Goal: Task Accomplishment & Management: Complete application form

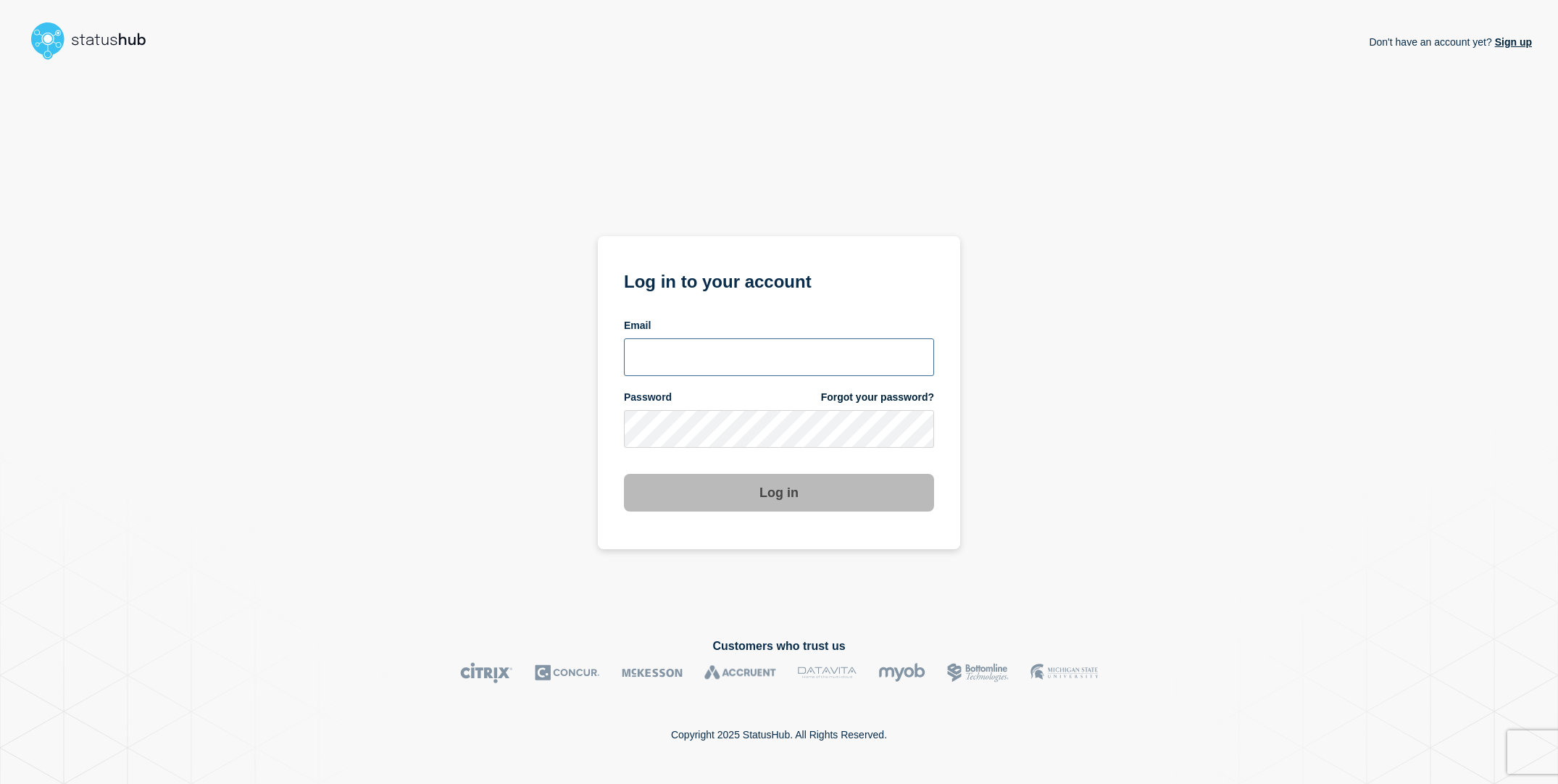
type input "[EMAIL_ADDRESS][DOMAIN_NAME]"
click at [1152, 396] on div "Don't have an account yet? Sign up Log in to your account Email sderksen@ksu.ed…" at bounding box center [779, 340] width 1506 height 549
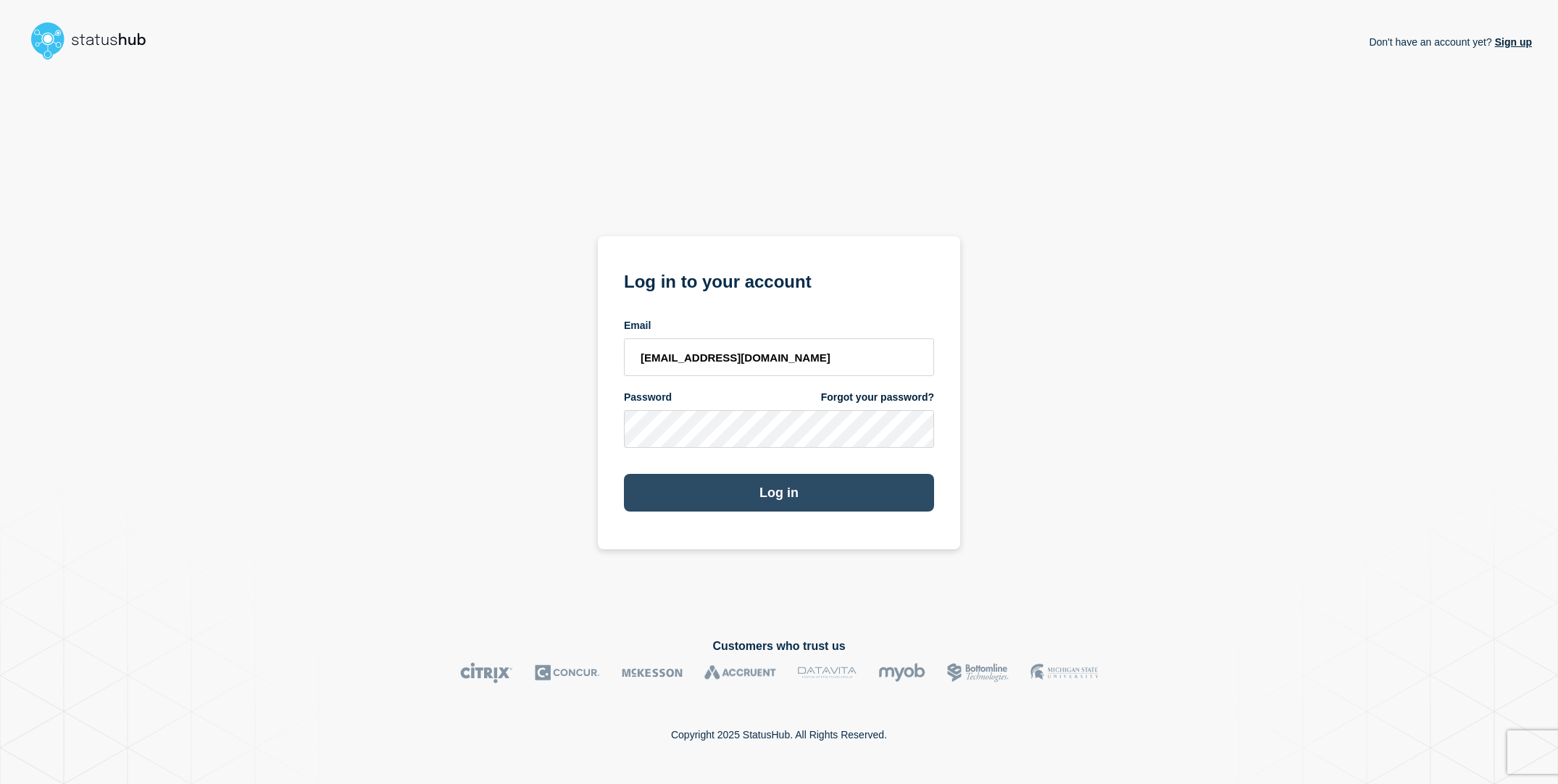
click at [873, 489] on button "Log in" at bounding box center [779, 493] width 310 height 38
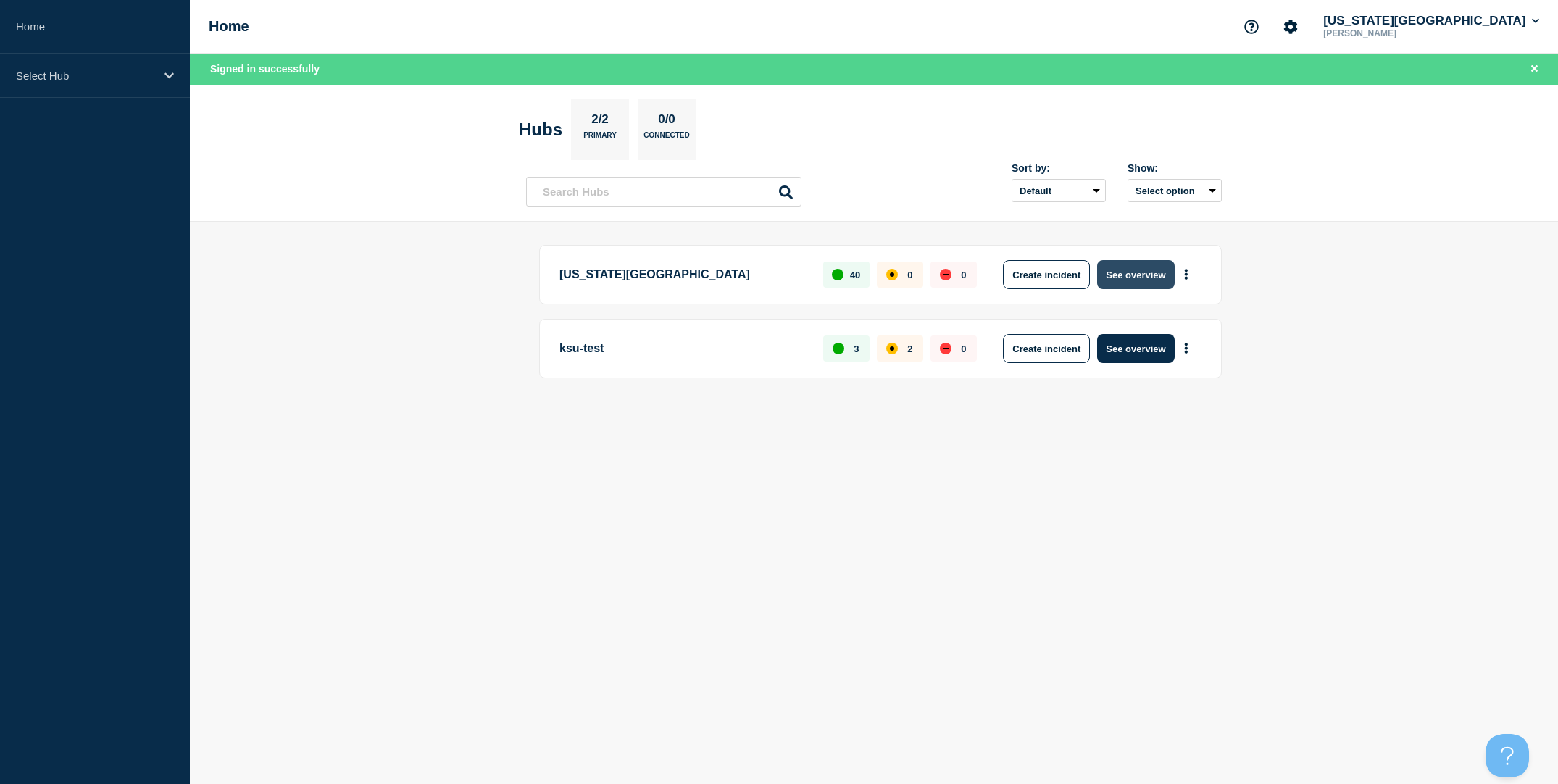
click at [1139, 275] on button "See overview" at bounding box center [1135, 274] width 77 height 29
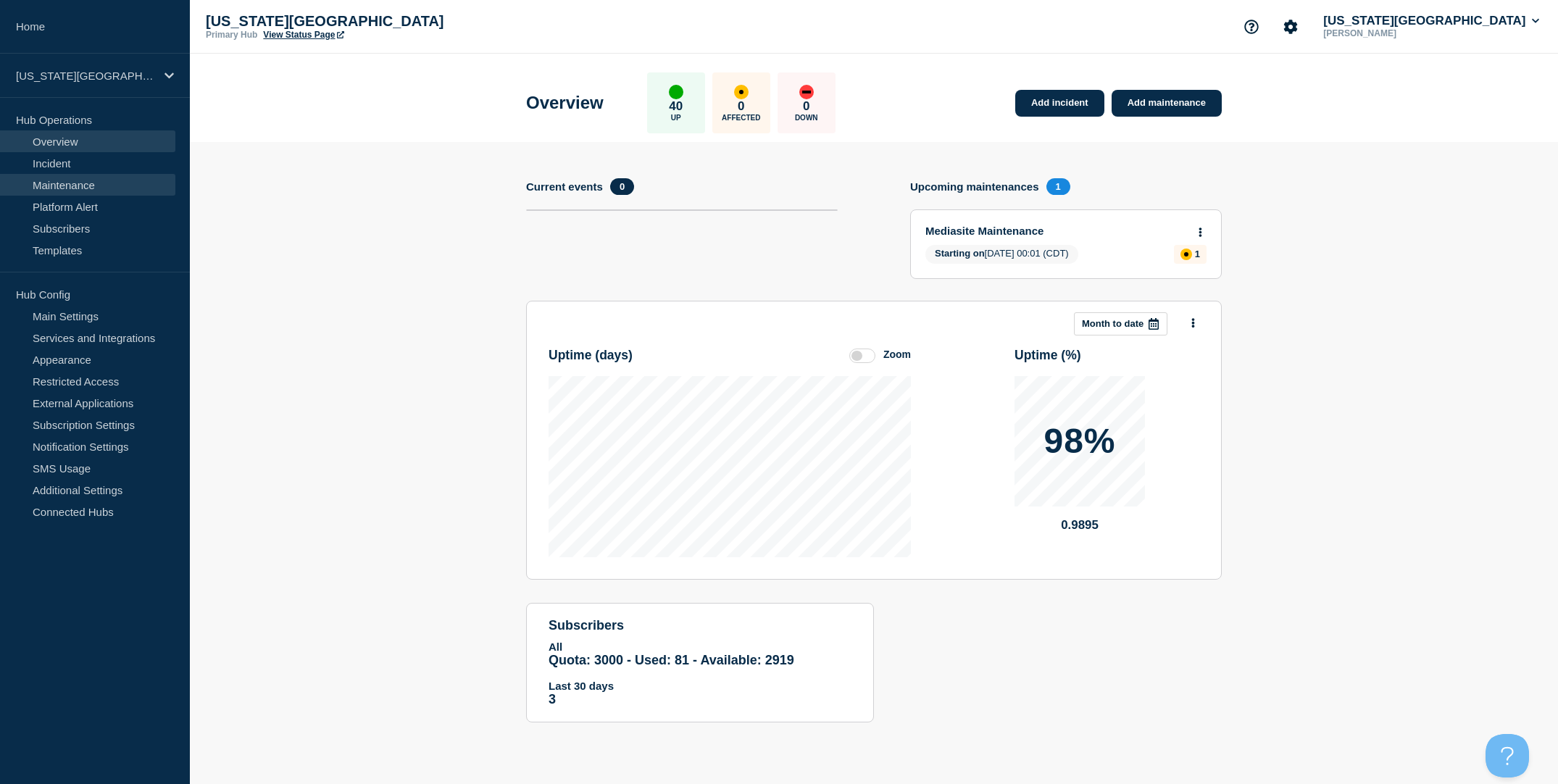
click at [81, 187] on link "Maintenance" at bounding box center [88, 184] width 176 height 22
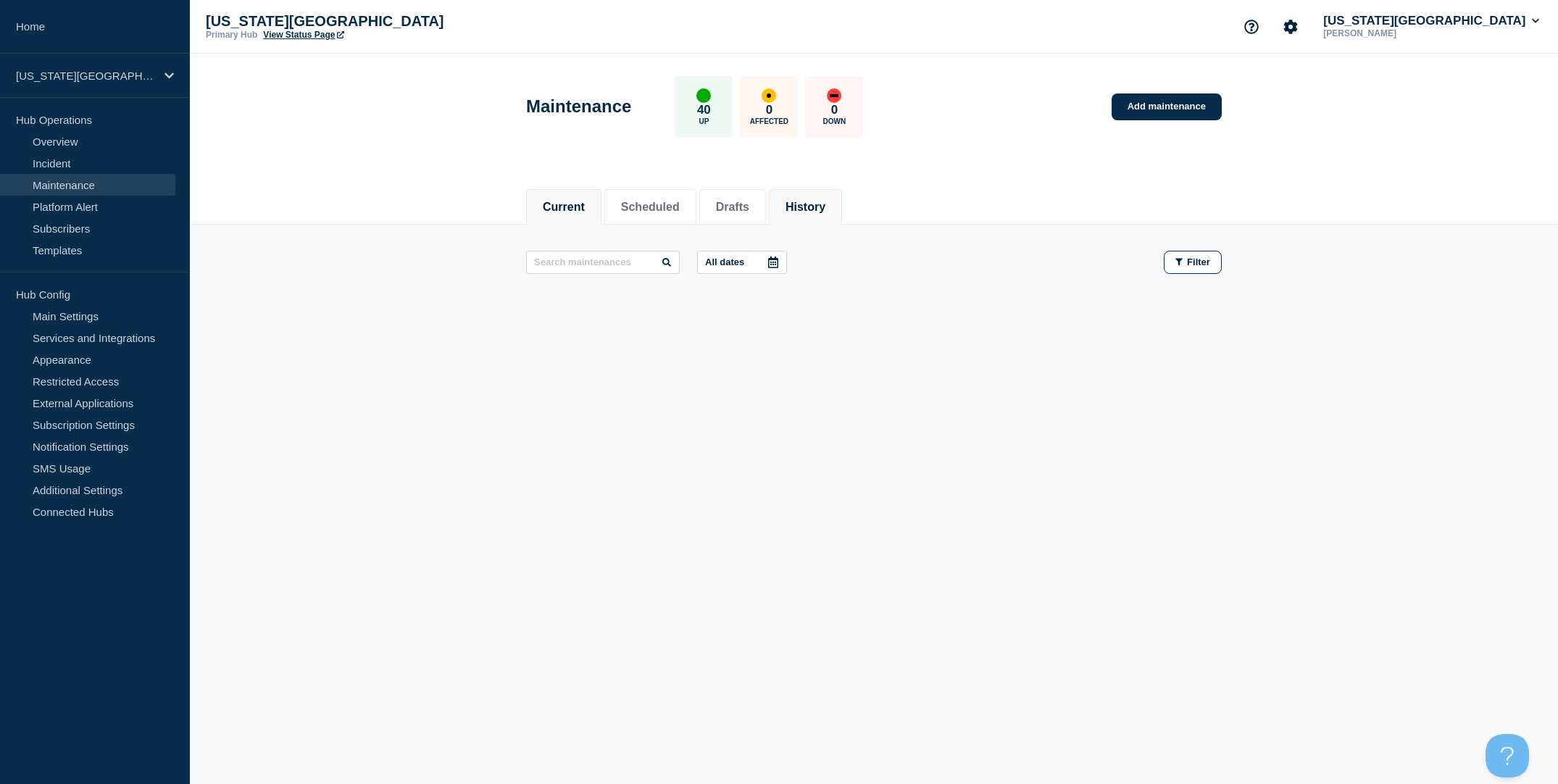
click at [813, 210] on button "History" at bounding box center [805, 207] width 40 height 13
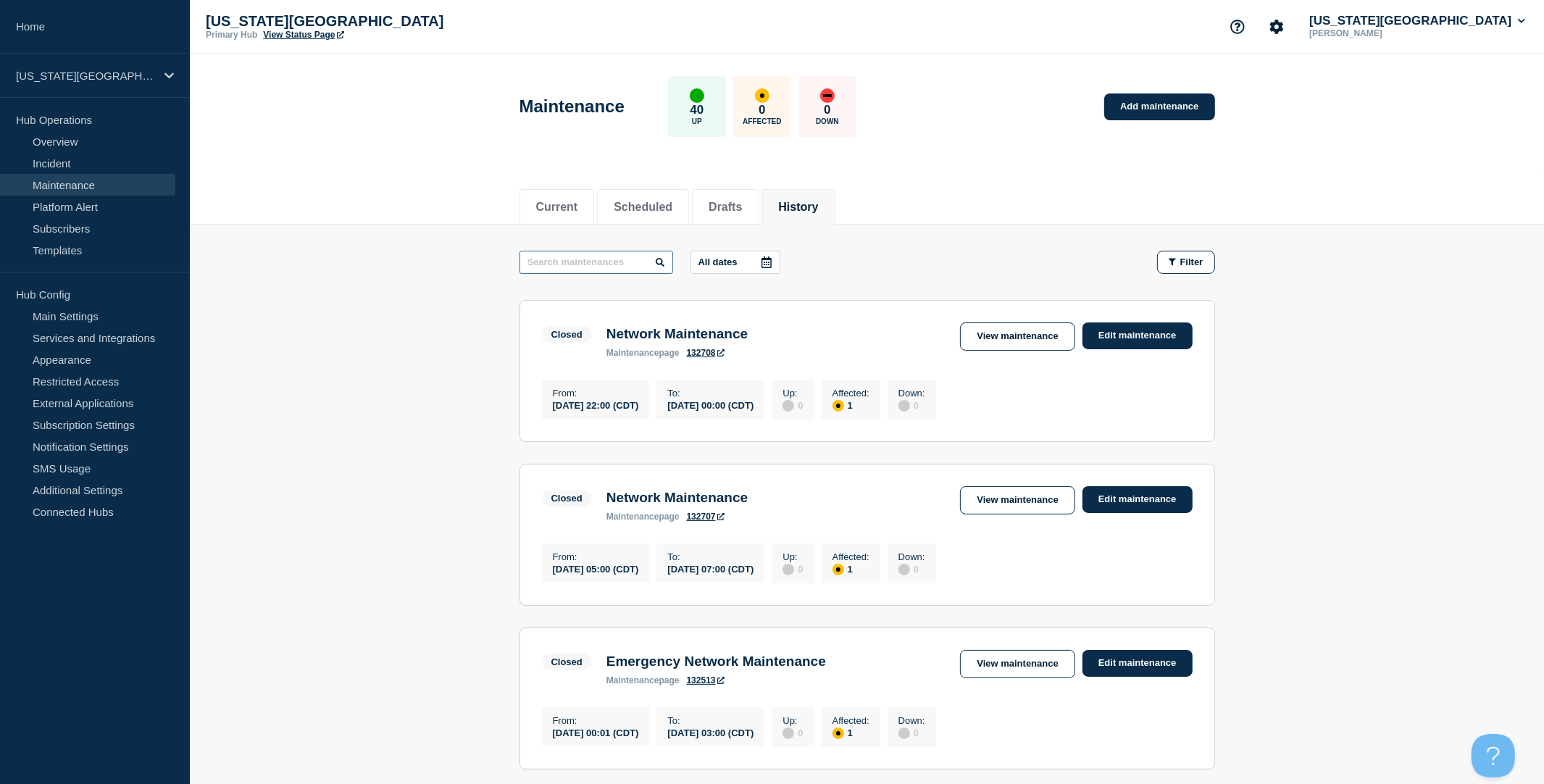
click at [592, 265] on input "text" at bounding box center [596, 262] width 154 height 24
click at [1203, 107] on link "Add maintenance" at bounding box center [1159, 107] width 111 height 26
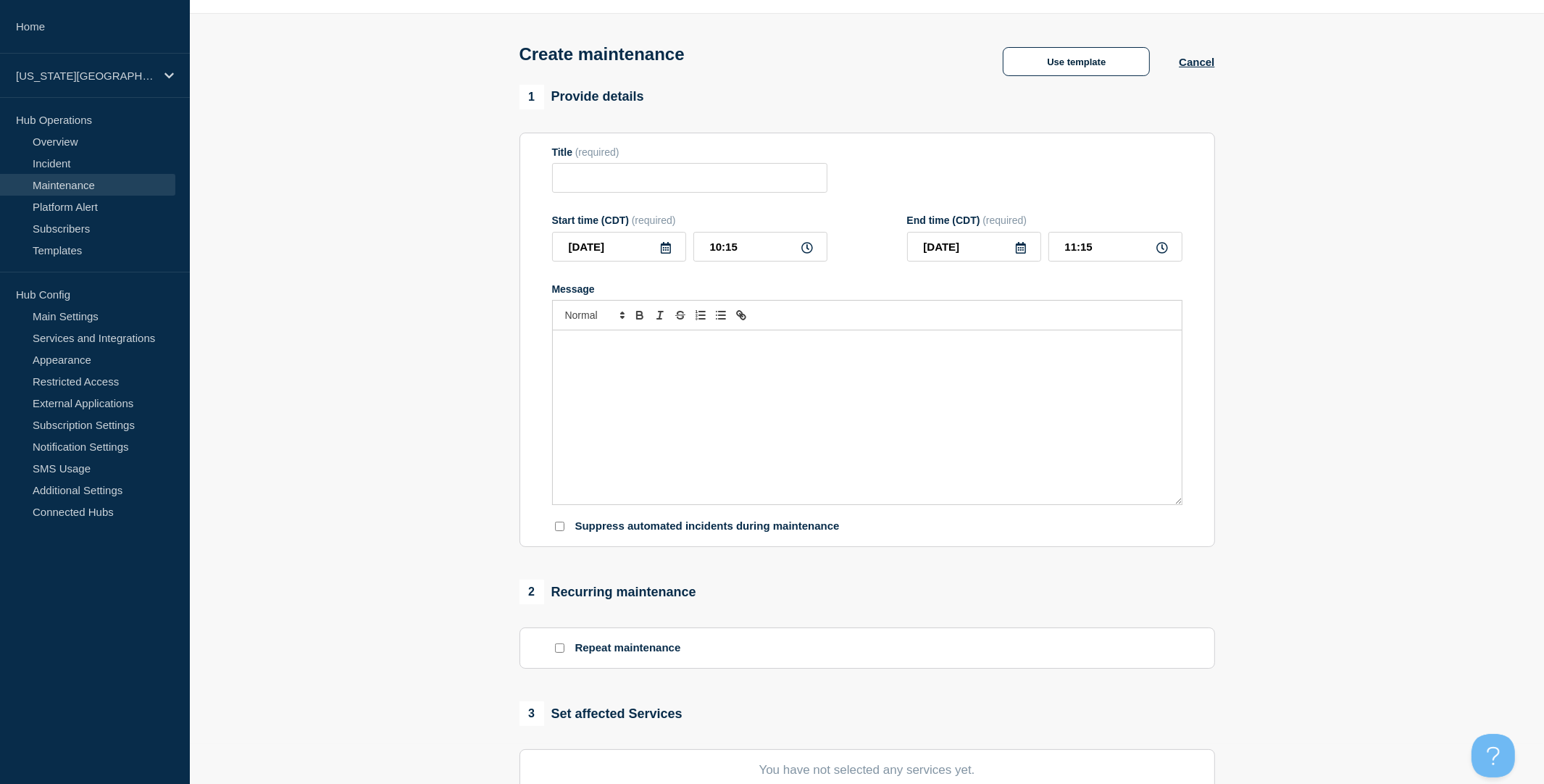
scroll to position [258, 0]
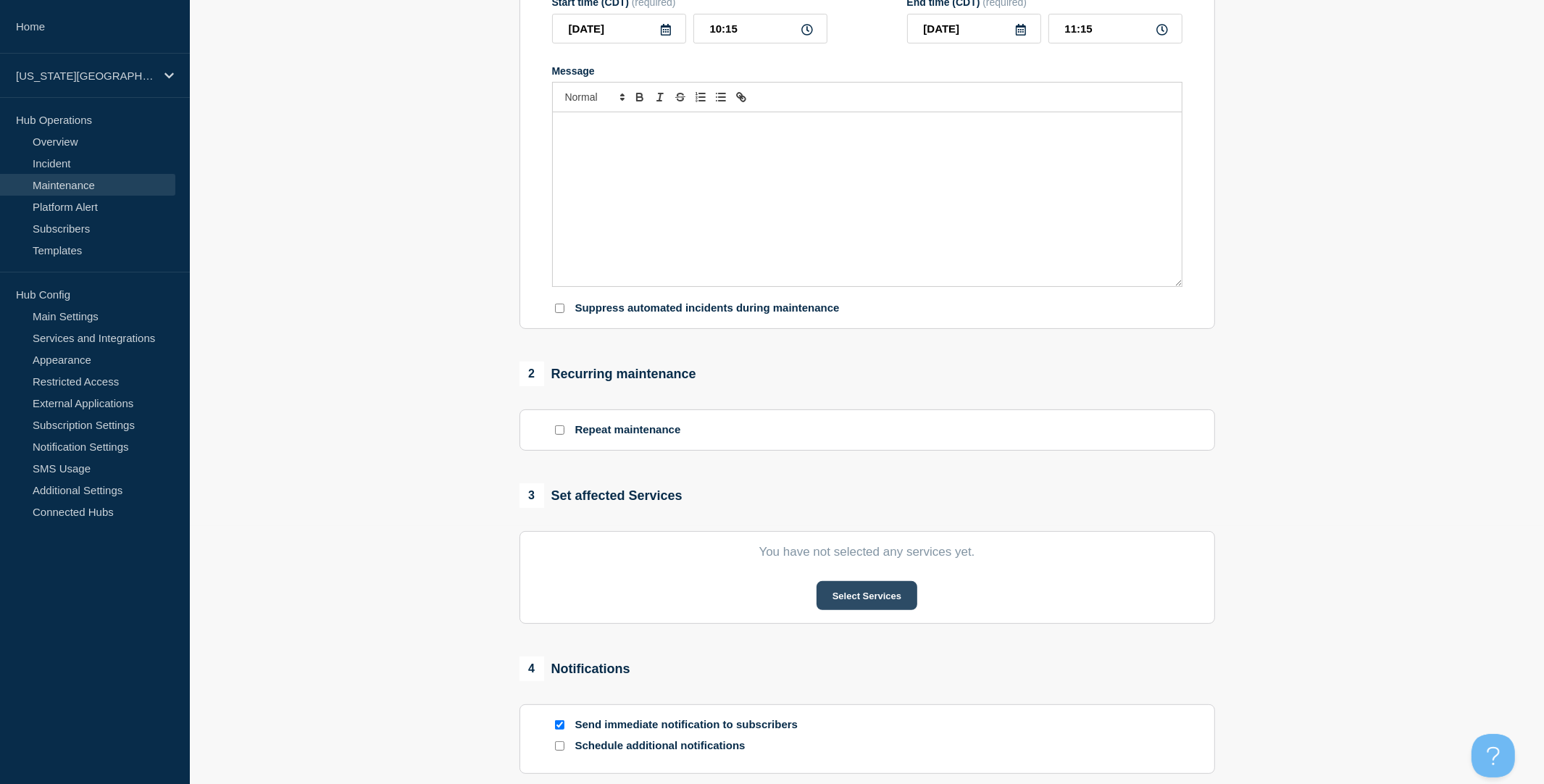
click at [843, 604] on button "Select Services" at bounding box center [866, 595] width 101 height 29
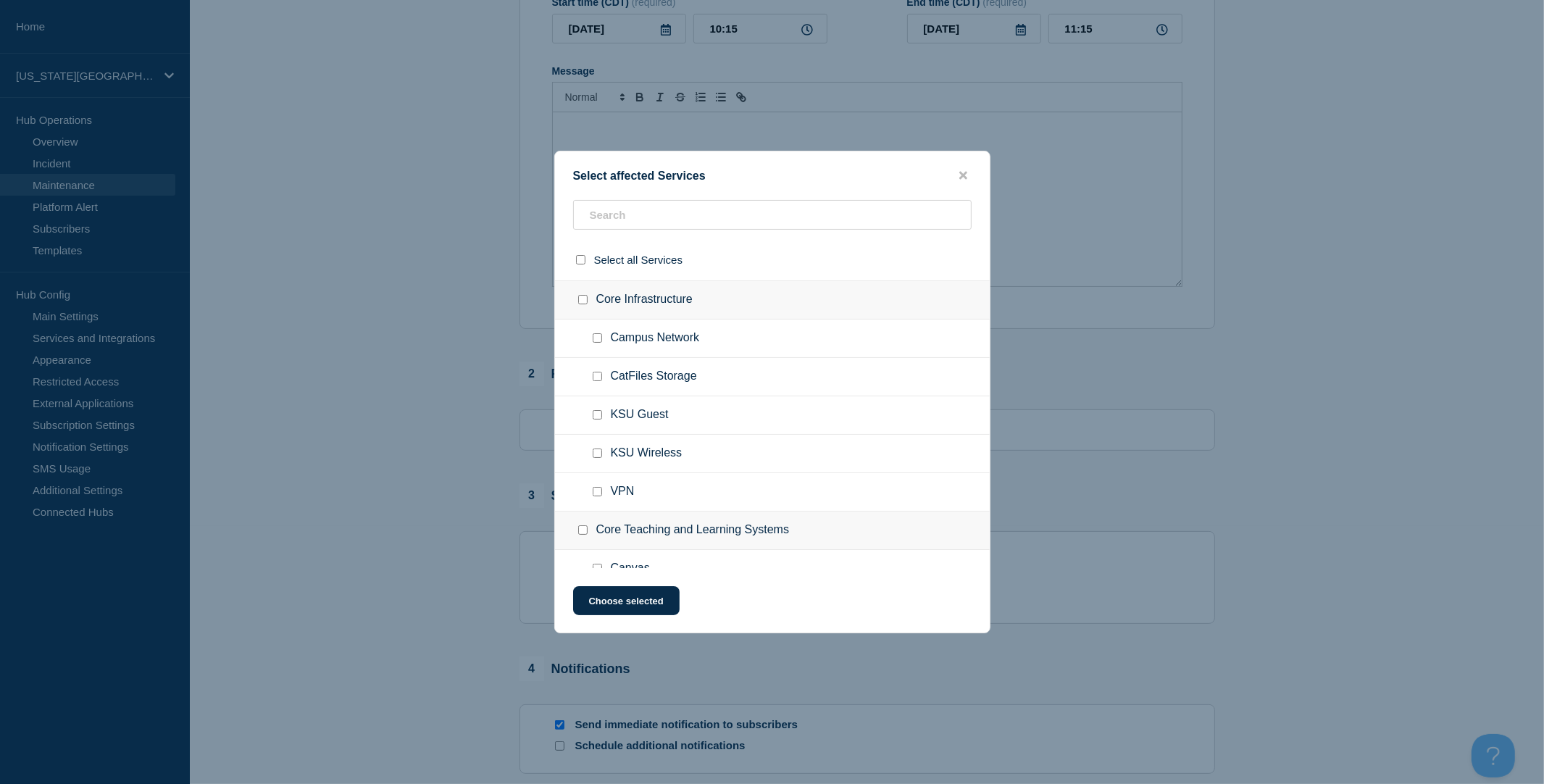
scroll to position [1298, 0]
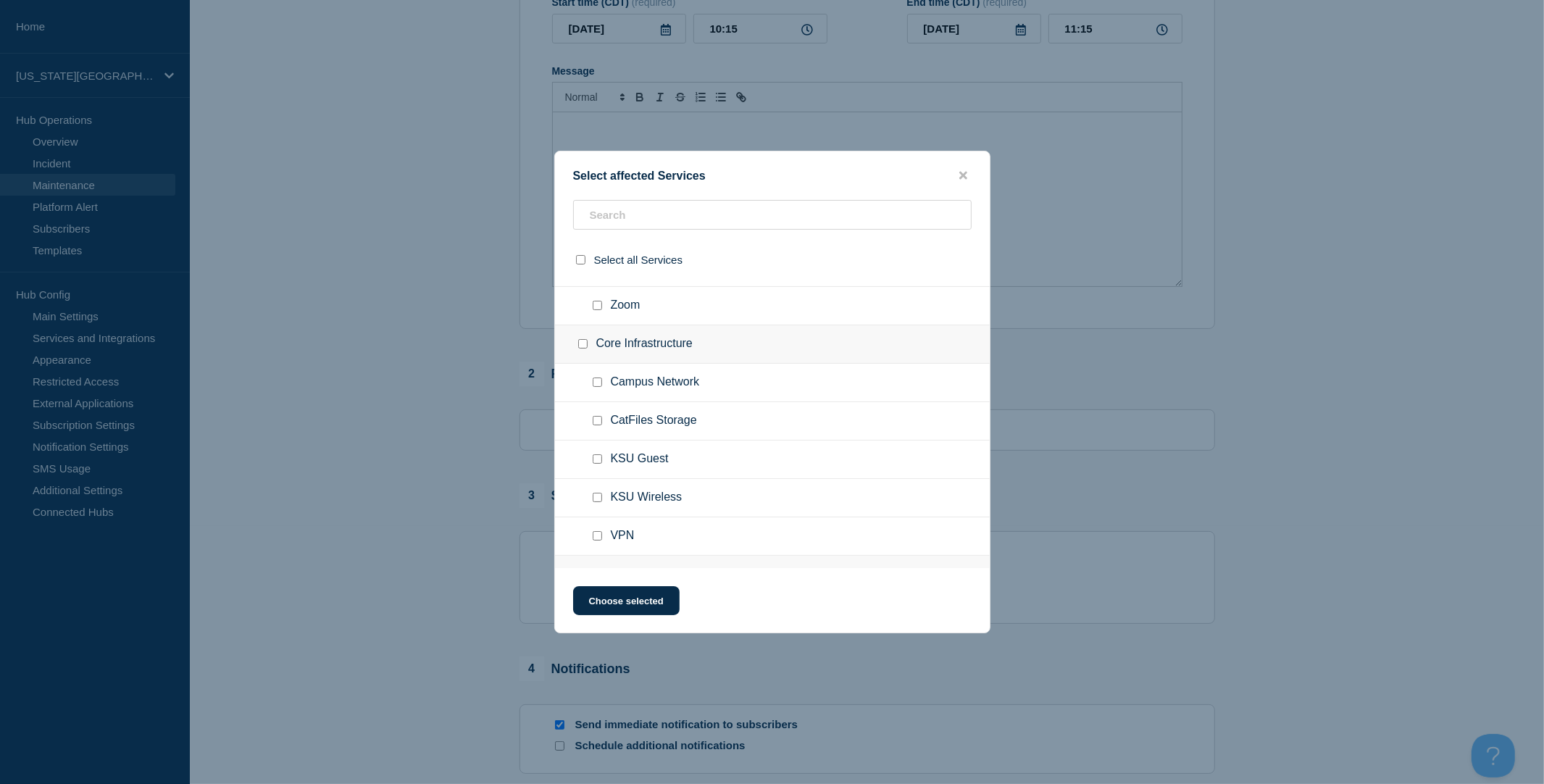
click at [598, 387] on input "Campus Network checkbox" at bounding box center [597, 383] width 9 height 9
checkbox input "true"
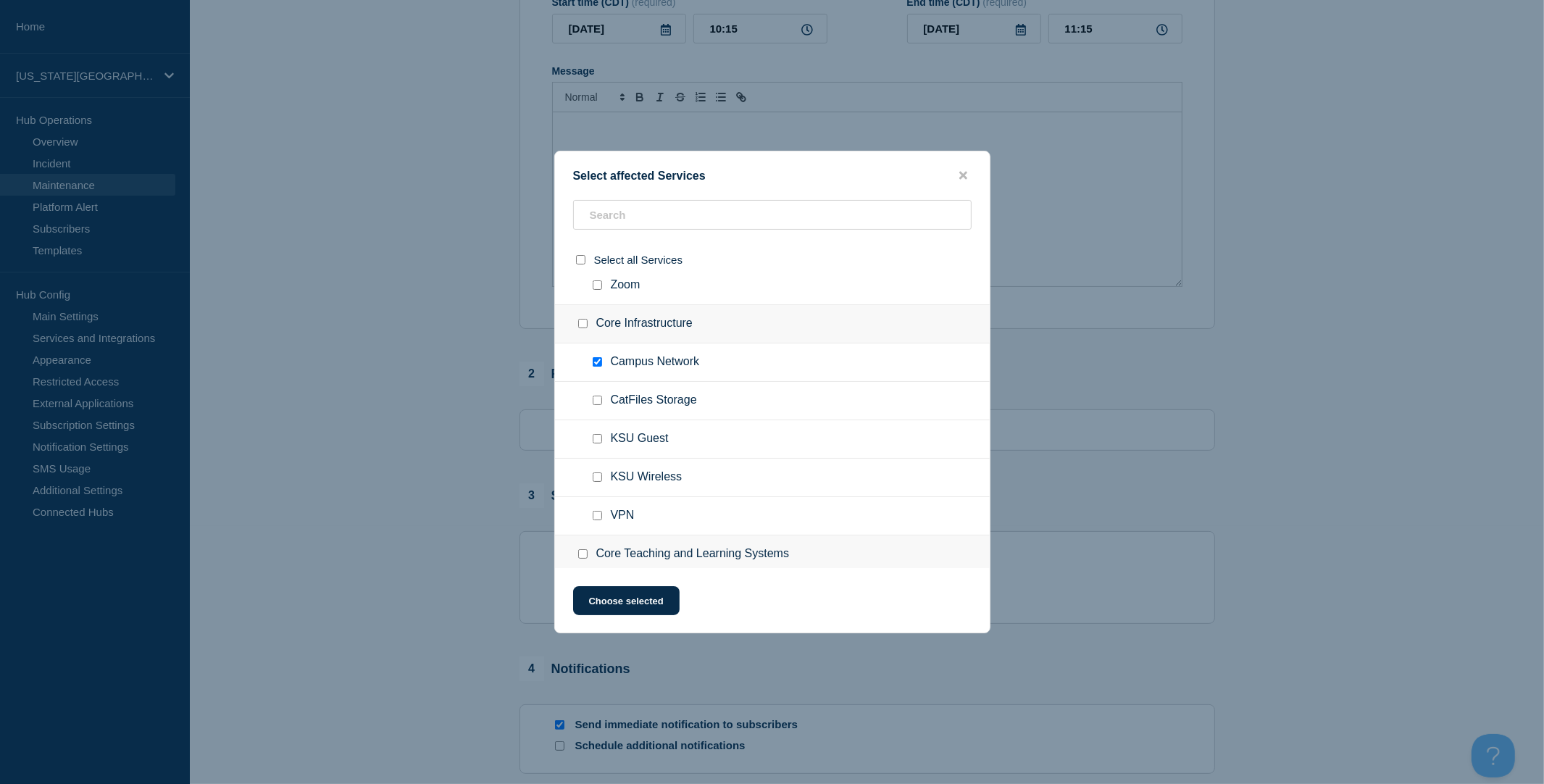
scroll to position [1315, 0]
click at [969, 169] on button "close button" at bounding box center [964, 176] width 17 height 14
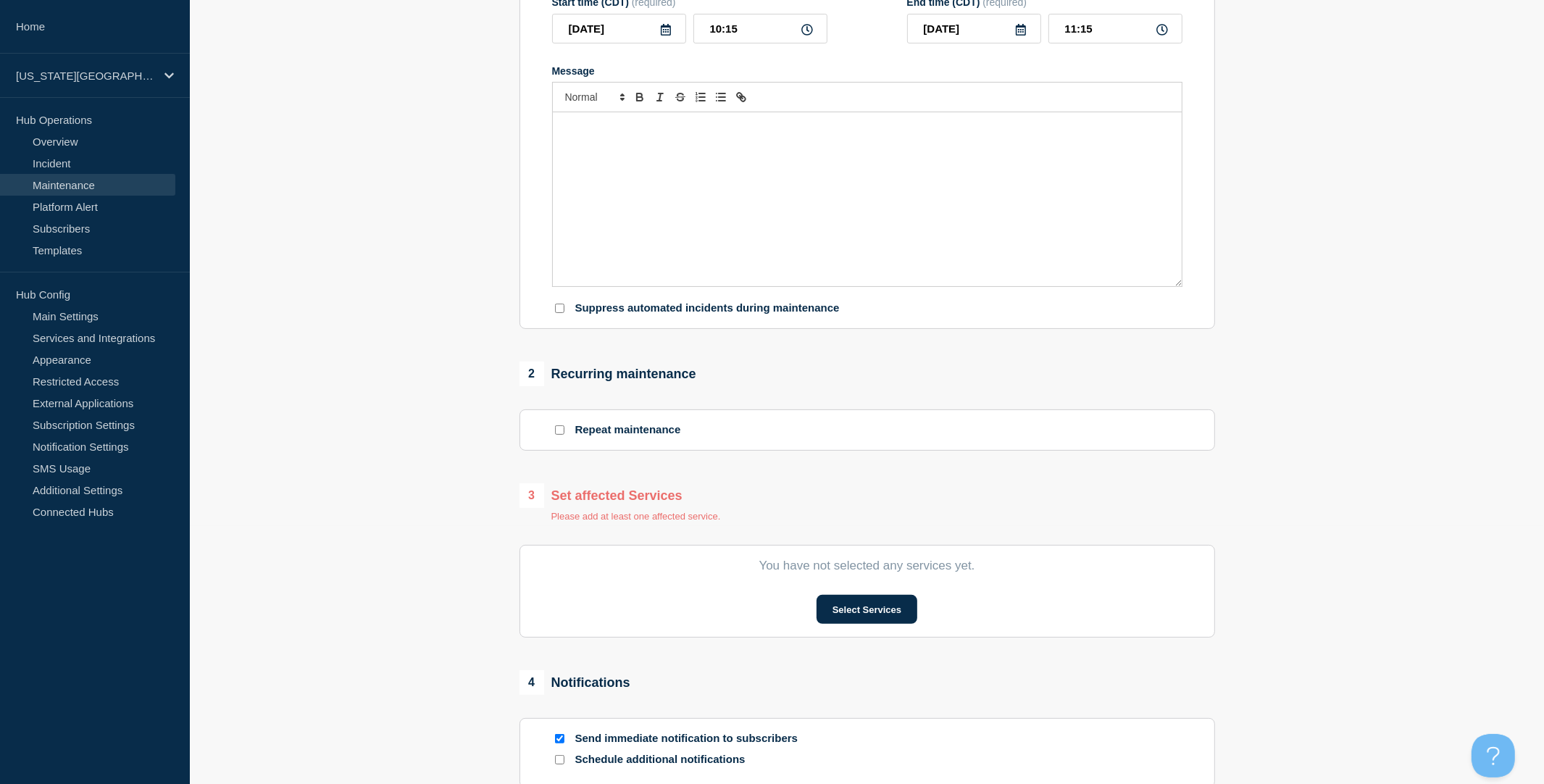
click at [98, 186] on link "Maintenance" at bounding box center [88, 184] width 176 height 22
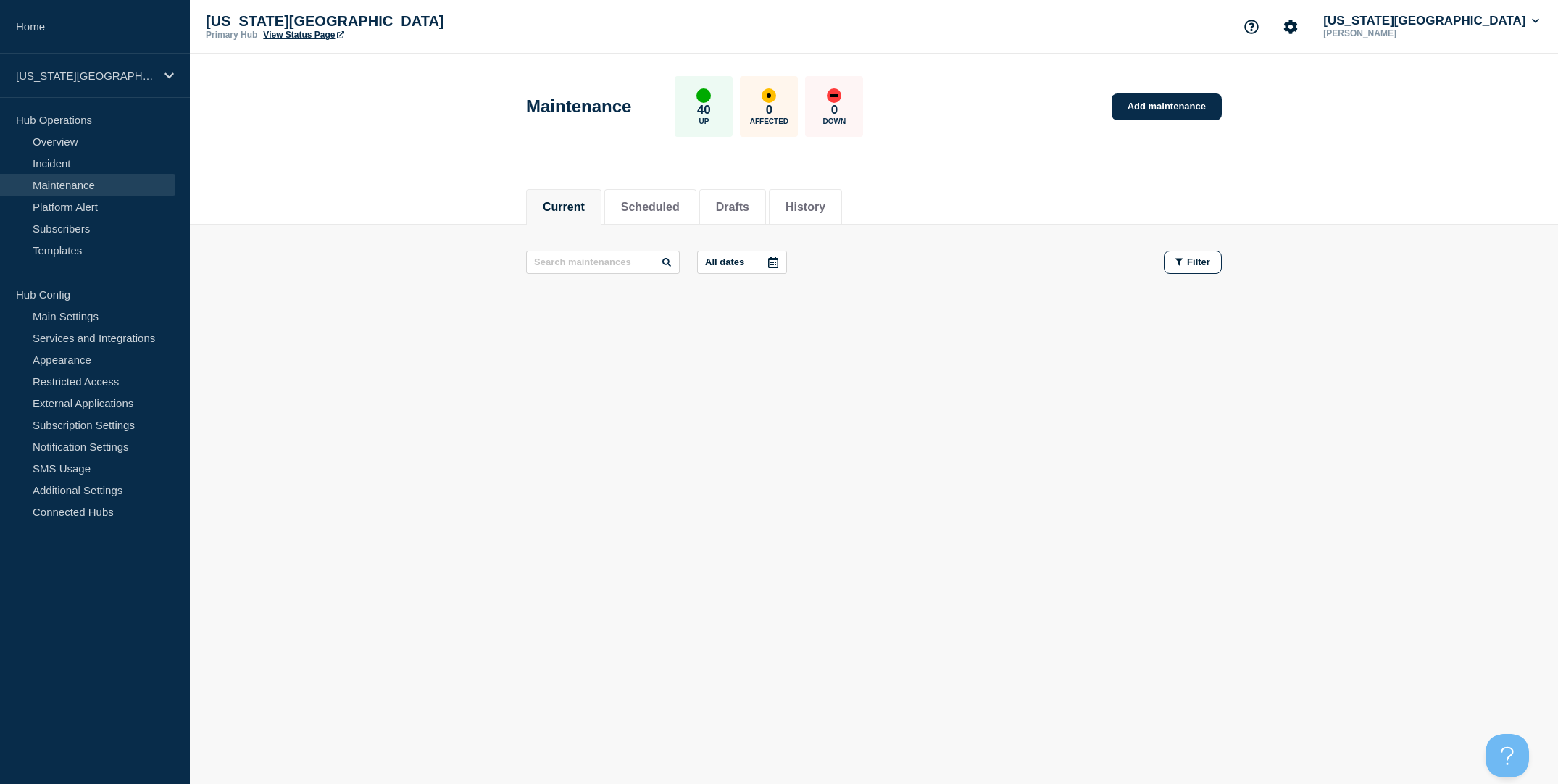
click at [1057, 193] on div "Current Scheduled Drafts History" at bounding box center [874, 199] width 695 height 49
click at [1181, 112] on link "Add maintenance" at bounding box center [1166, 107] width 111 height 26
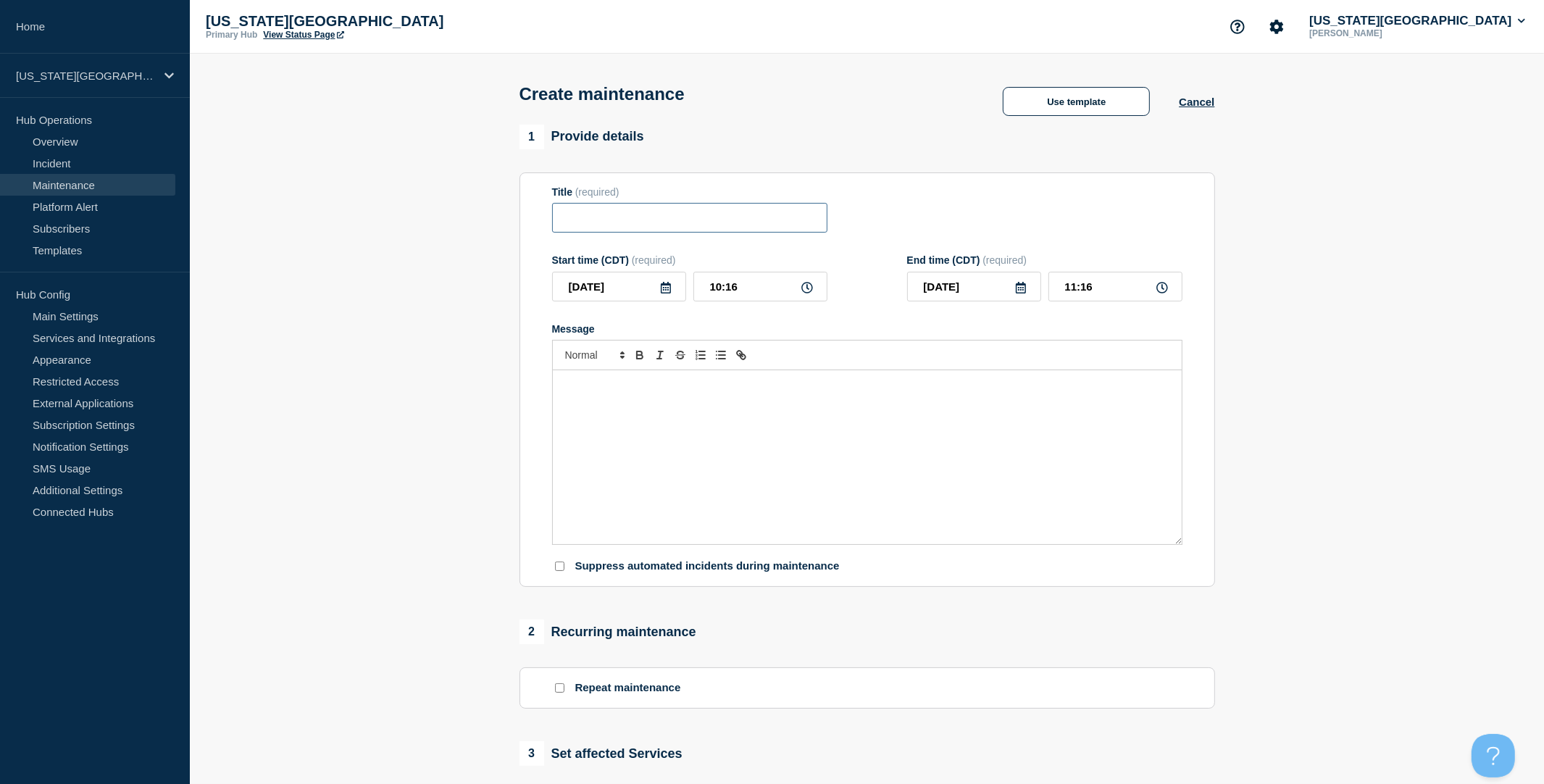
click at [631, 216] on input "Title" at bounding box center [689, 217] width 275 height 29
type input "Network Maintenance"
click at [732, 296] on input "10:16" at bounding box center [761, 286] width 134 height 29
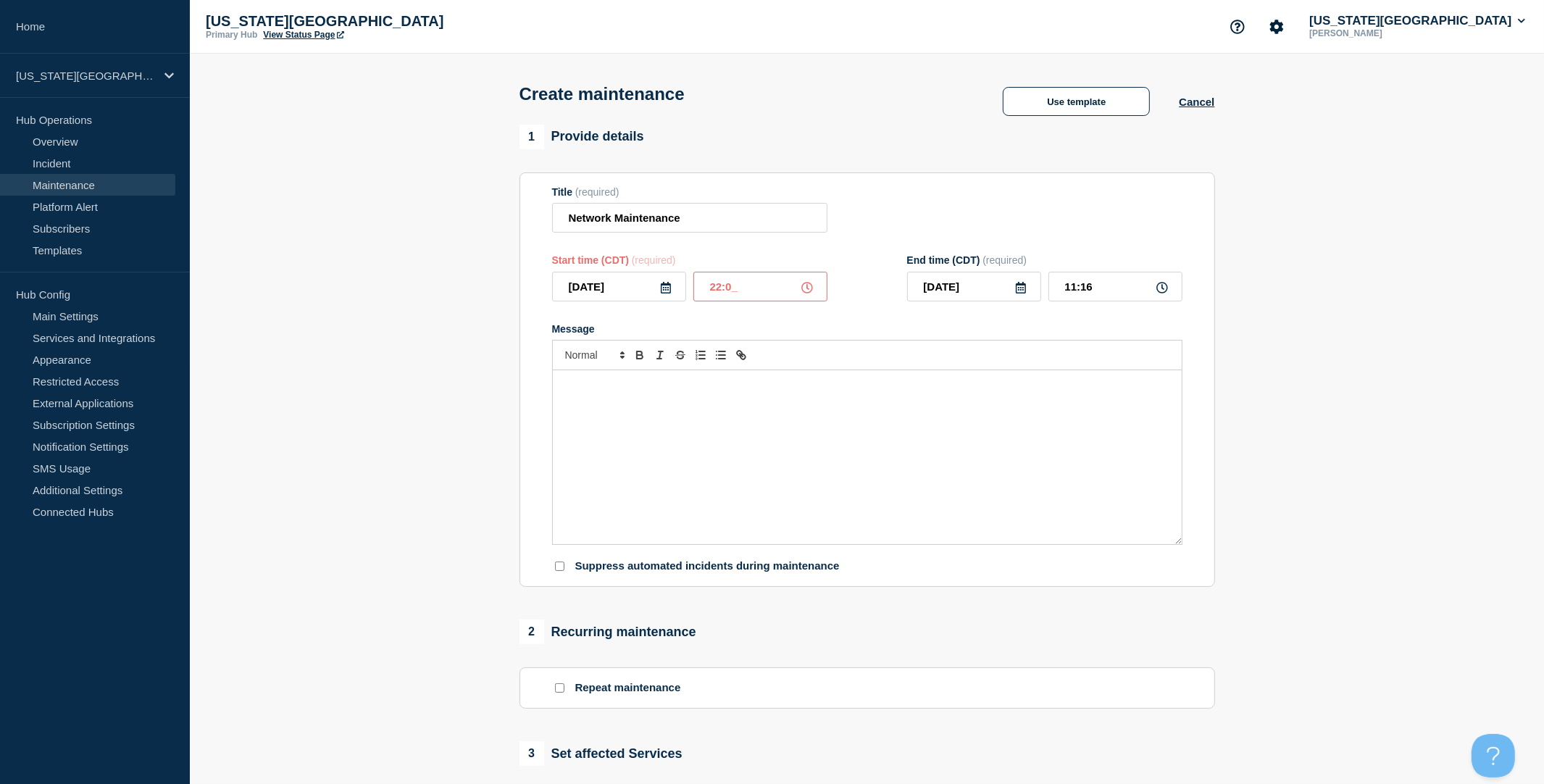
type input "22:00"
type input "23:00"
click at [754, 425] on div "Message" at bounding box center [867, 457] width 629 height 174
click at [740, 434] on div "Message" at bounding box center [867, 457] width 629 height 174
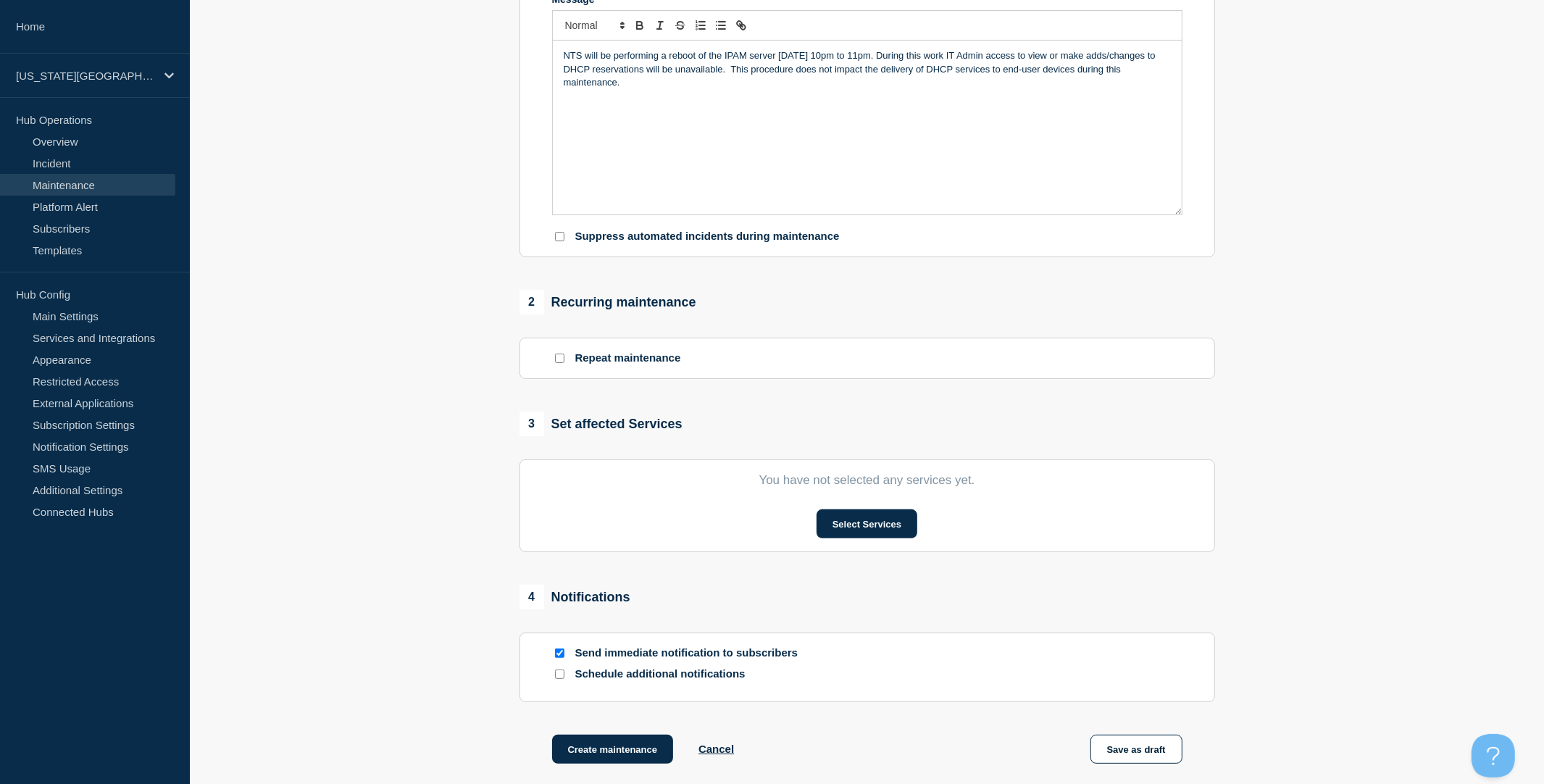
scroll to position [362, 0]
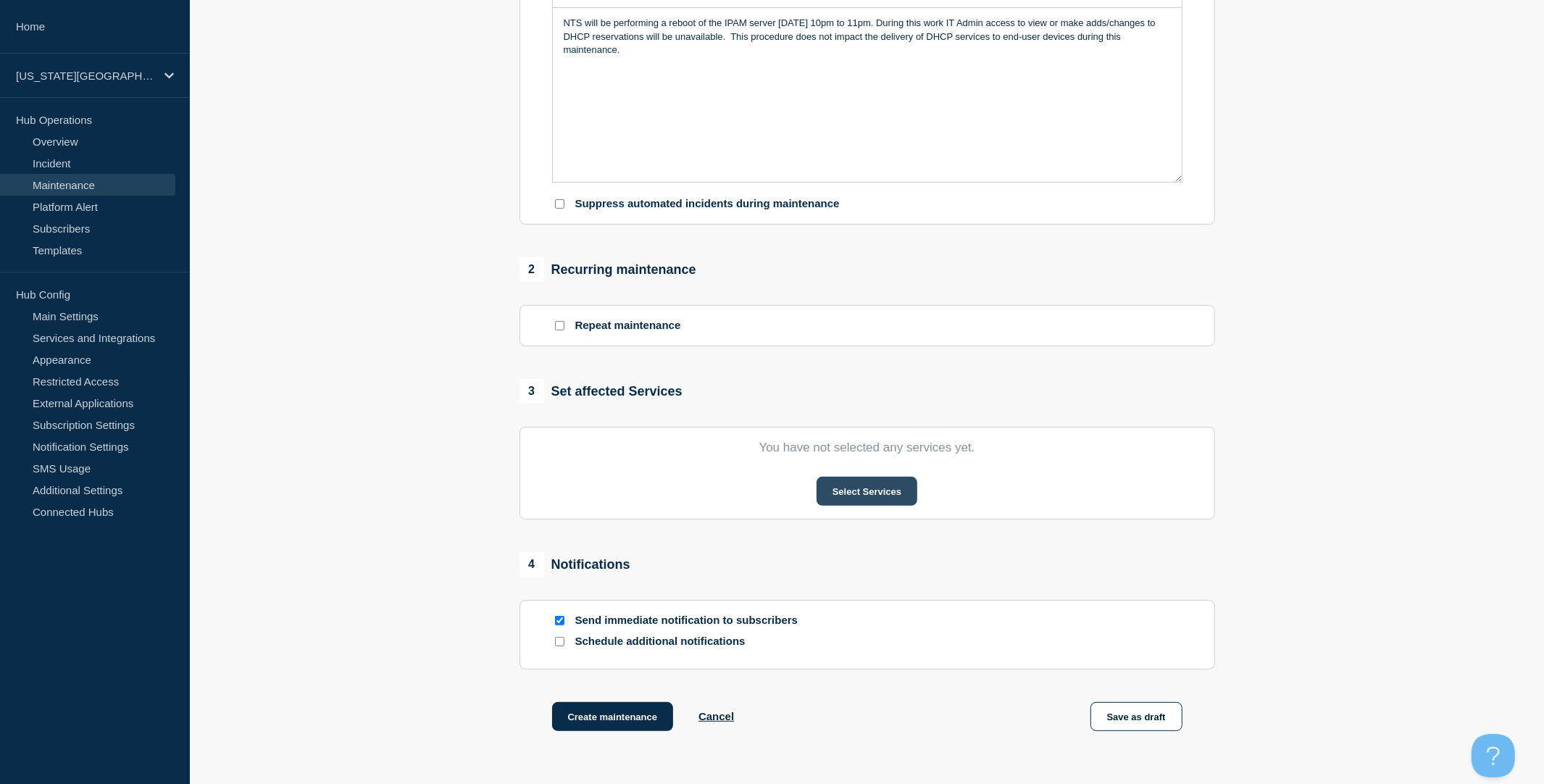
click at [876, 505] on button "Select Services" at bounding box center [866, 491] width 101 height 29
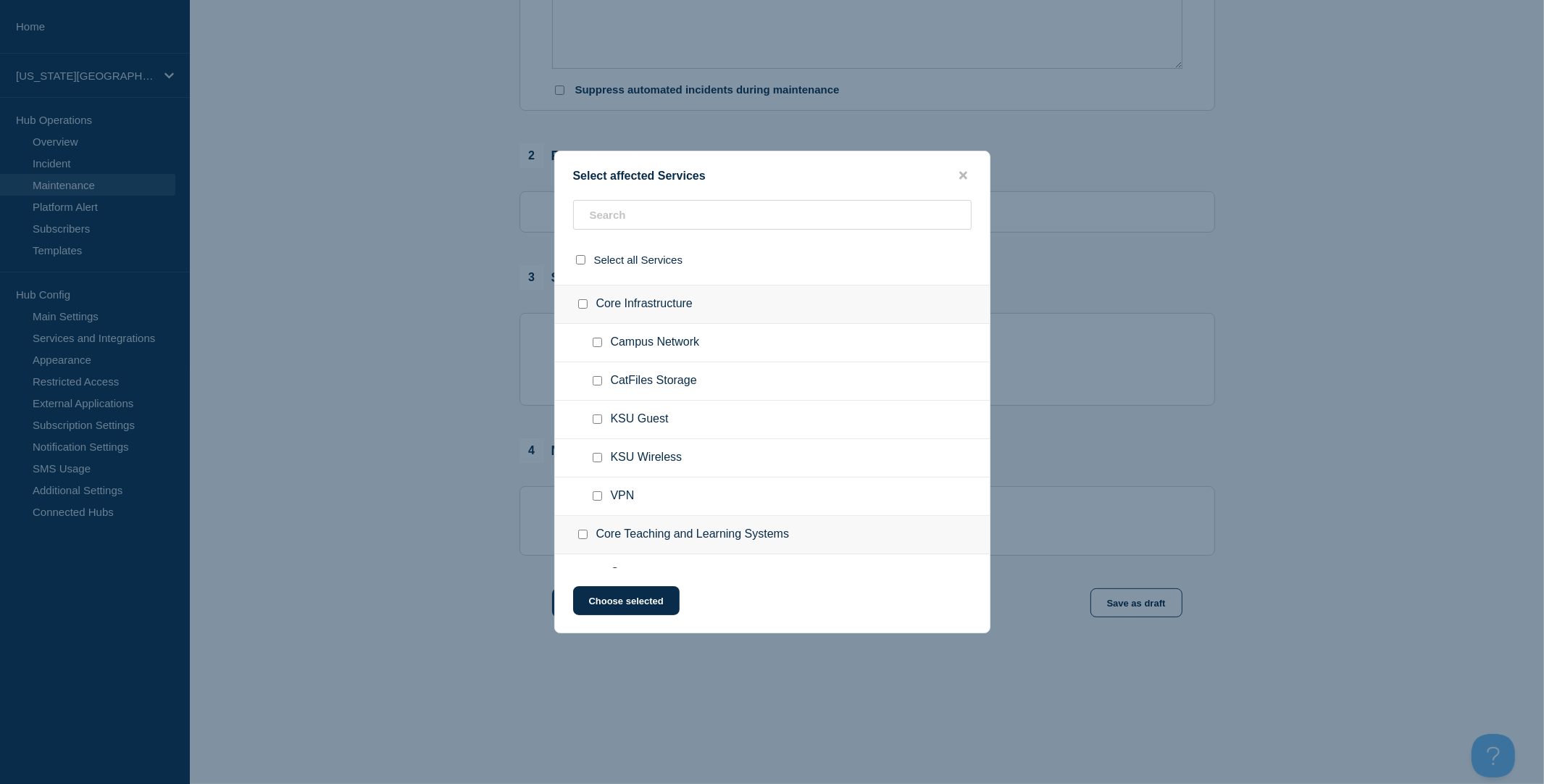
scroll to position [1304, 0]
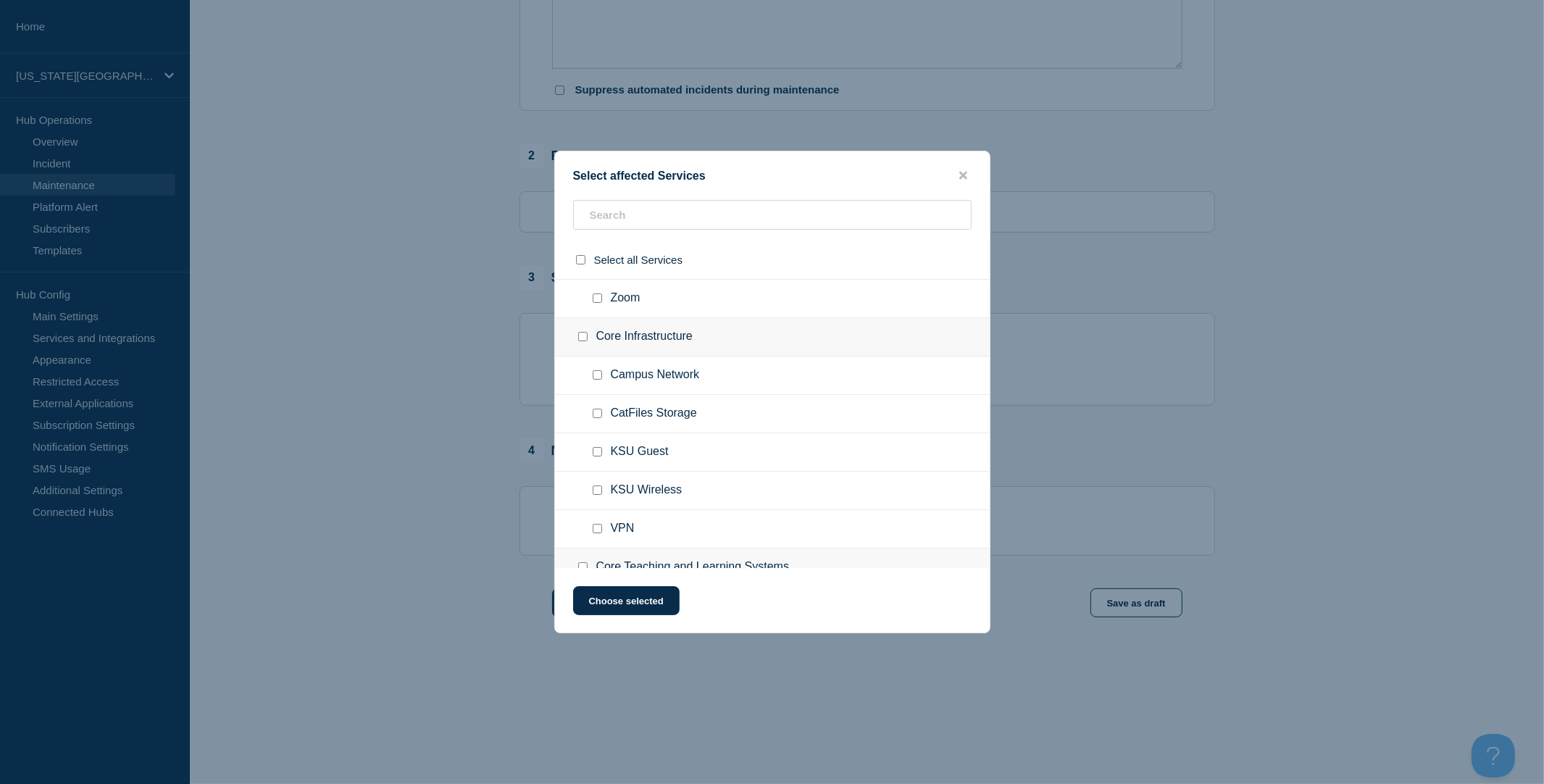
click at [595, 380] on input "Campus Network checkbox" at bounding box center [597, 375] width 9 height 9
checkbox input "true"
click at [626, 599] on button "Choose selected" at bounding box center [626, 600] width 107 height 29
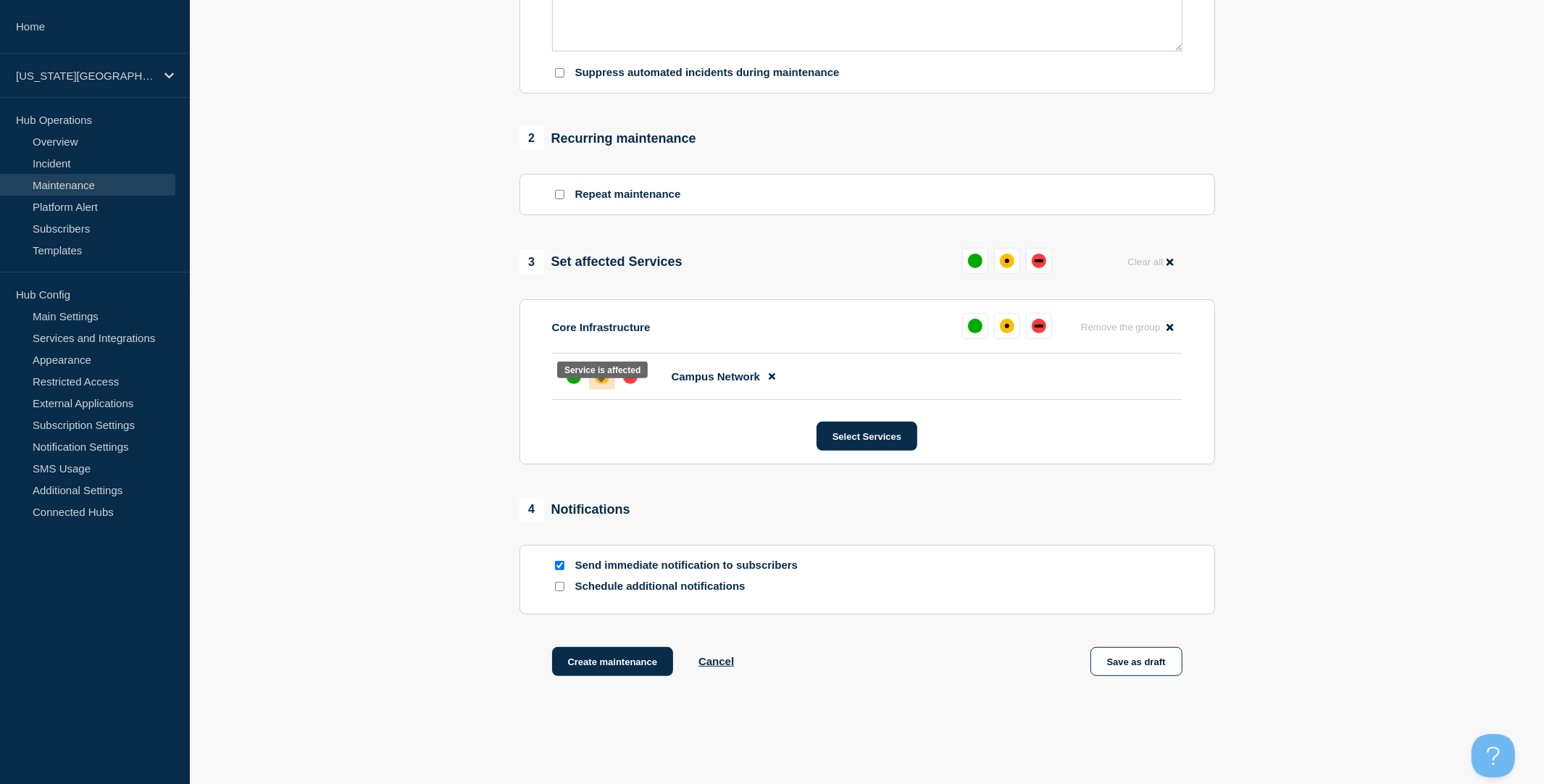
click at [608, 390] on div at bounding box center [602, 377] width 26 height 26
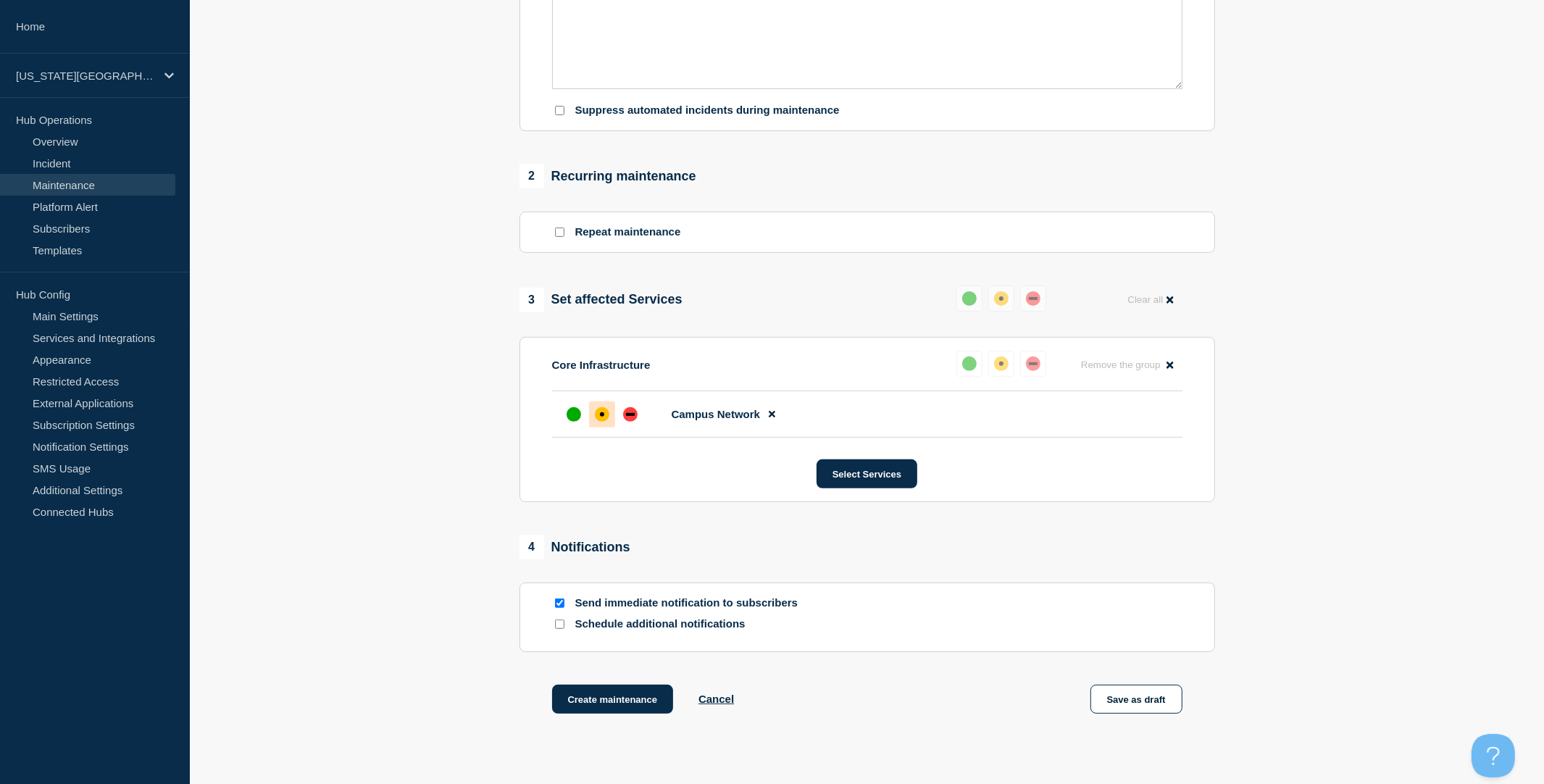
scroll to position [458, 0]
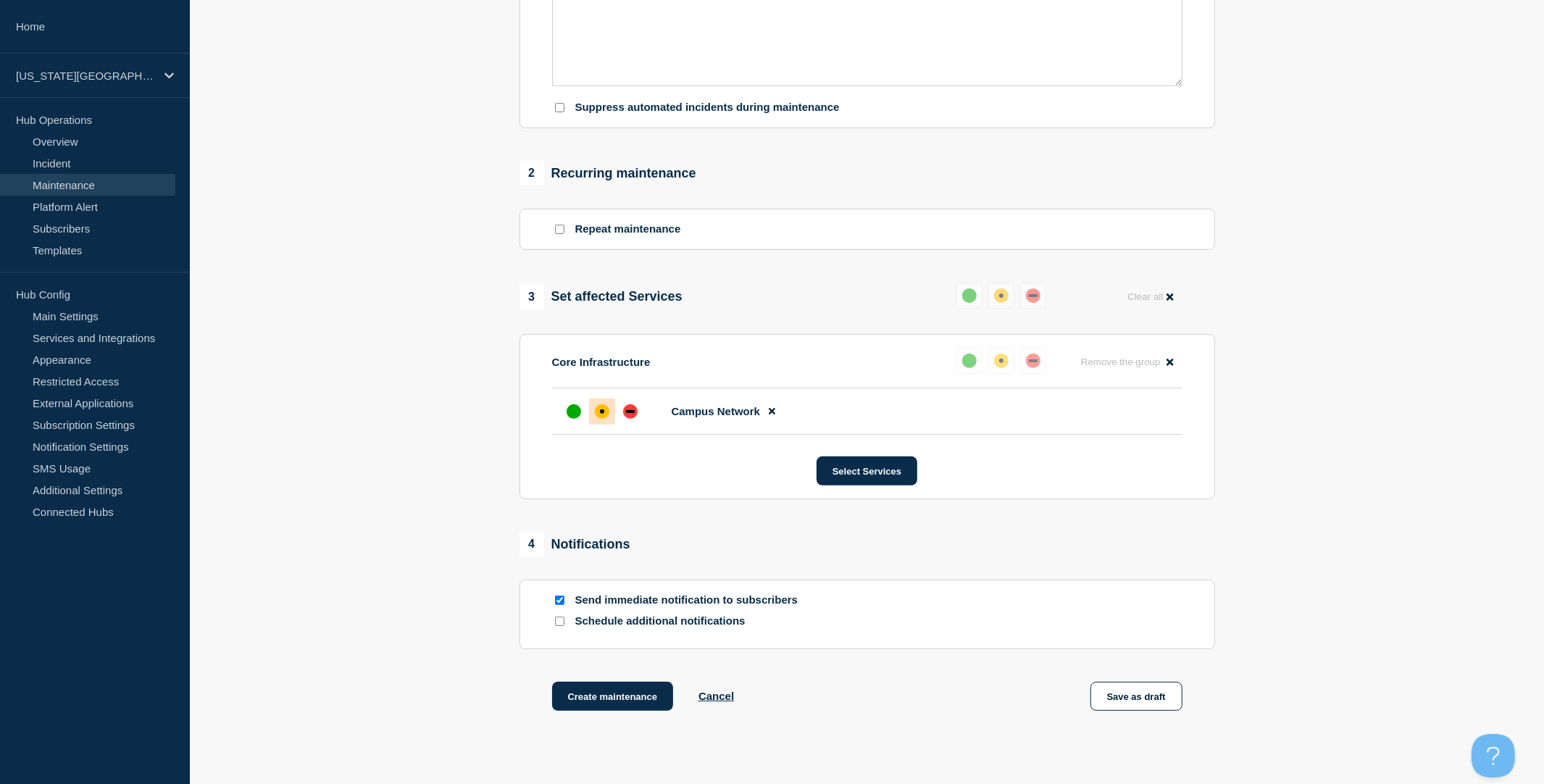
click at [560, 605] on input "Send immediate notification to subscribers" at bounding box center [559, 600] width 9 height 9
checkbox input "false"
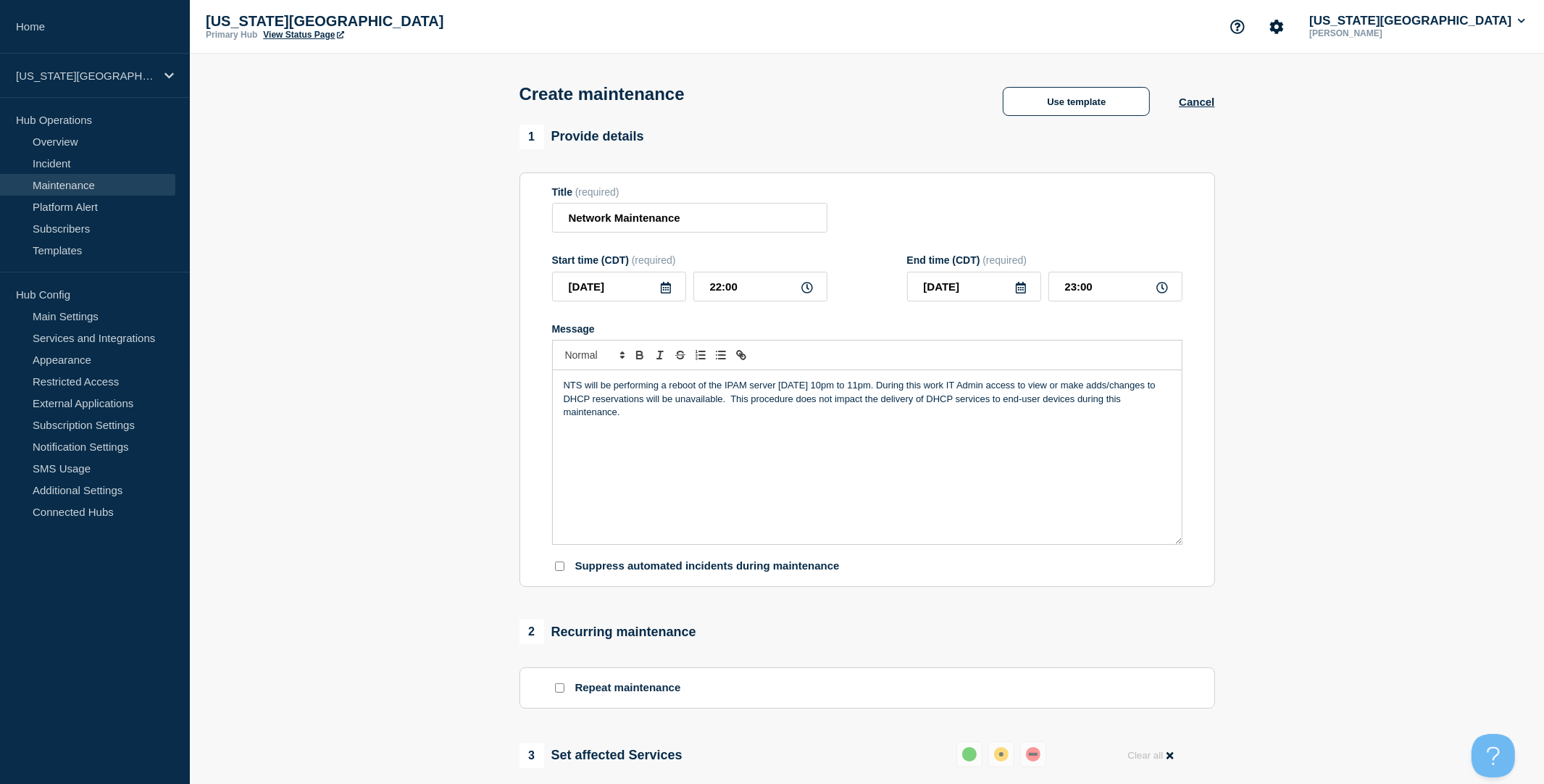
scroll to position [0, 0]
click at [841, 396] on p "NTS will be performing a reboot of the IPAM server 8/28/25 from 10pm to 11pm. D…" at bounding box center [867, 399] width 608 height 40
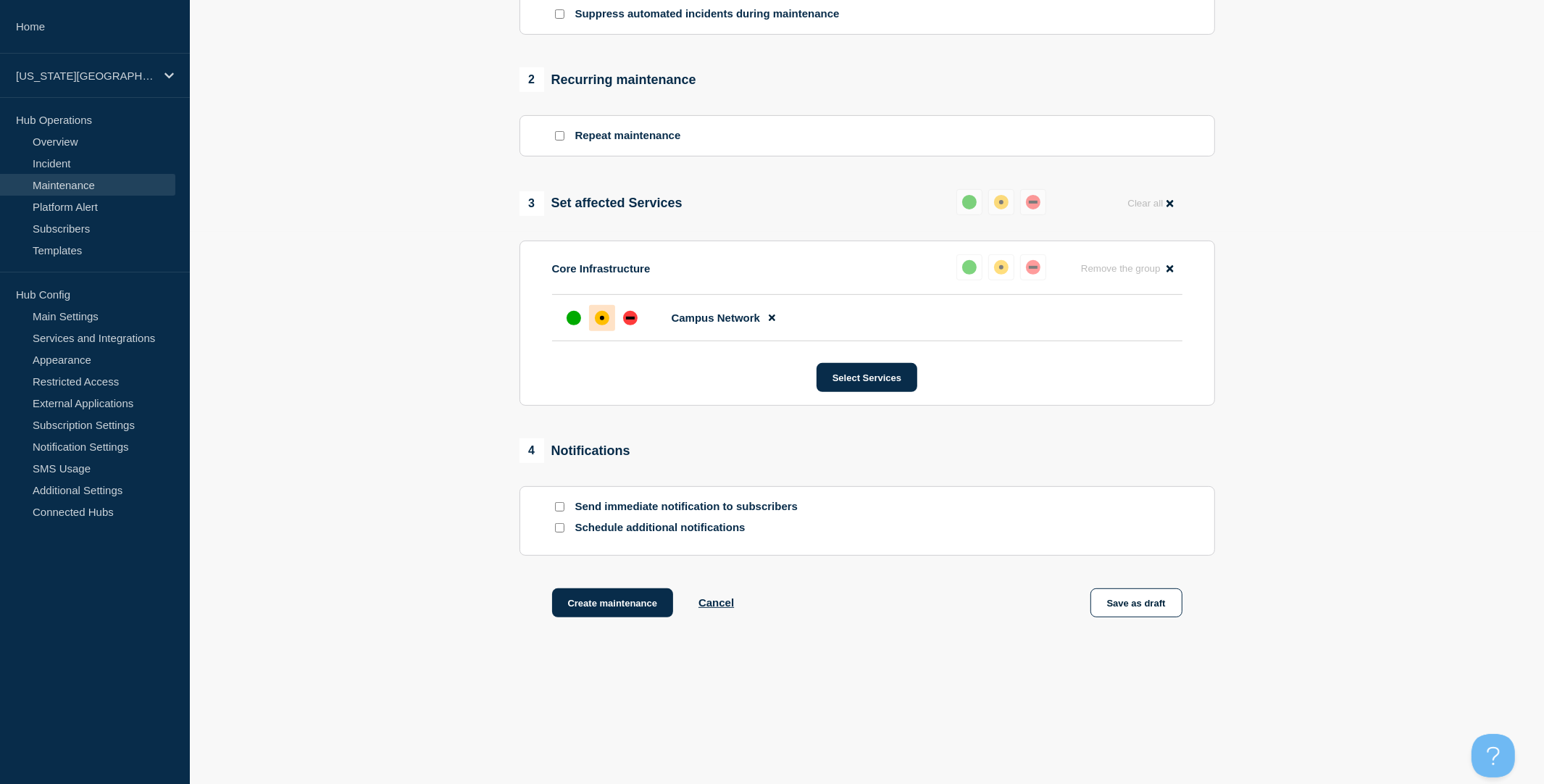
scroll to position [573, 0]
click at [628, 607] on button "Create maintenance" at bounding box center [612, 603] width 122 height 29
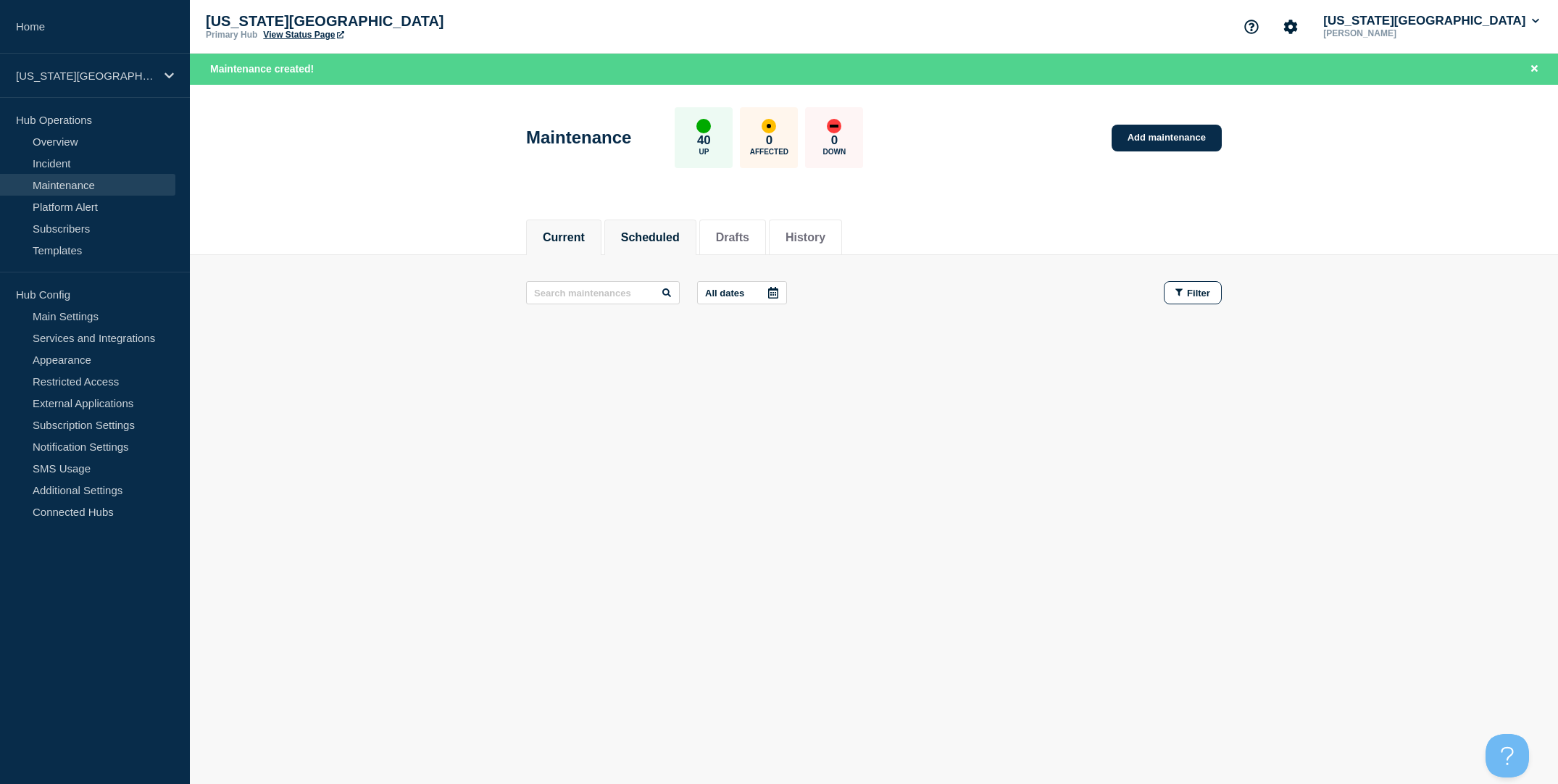
click at [667, 231] on button "Scheduled" at bounding box center [650, 238] width 59 height 13
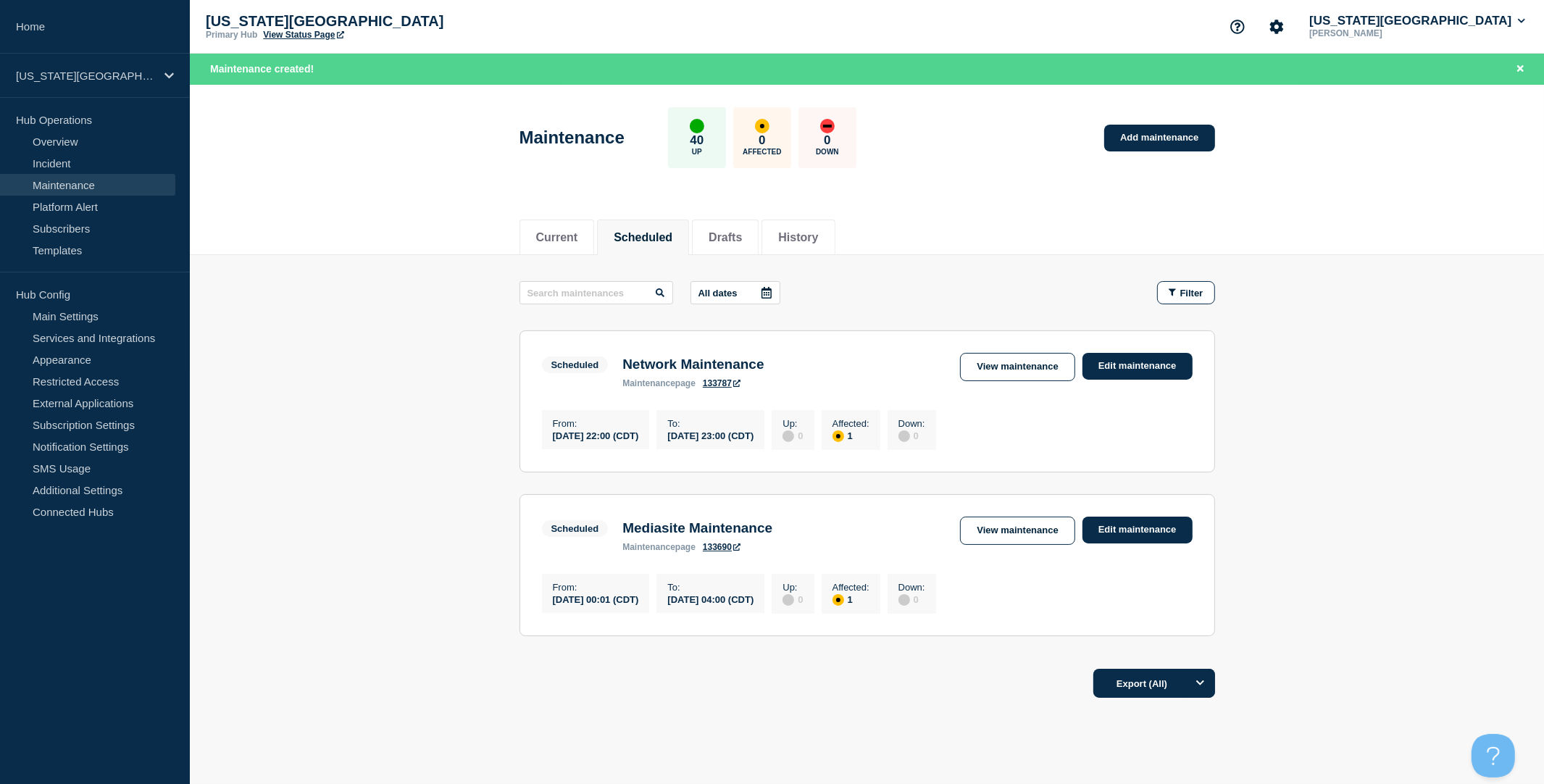
click at [452, 263] on main "All dates Filter Scheduled 1 Affected Network Maintenance From 2025-08-28 22:00…" at bounding box center [866, 456] width 1354 height 402
click at [446, 220] on div "Current Scheduled Drafts History" at bounding box center [866, 230] width 1354 height 50
click at [443, 287] on main "All dates Filter Scheduled 1 Affected Network Maintenance From 2025-08-28 22:00…" at bounding box center [866, 456] width 1354 height 402
click at [1292, 23] on button "Account settings" at bounding box center [1277, 26] width 30 height 30
click at [1410, 229] on div "Current Scheduled Drafts History" at bounding box center [866, 230] width 1354 height 50
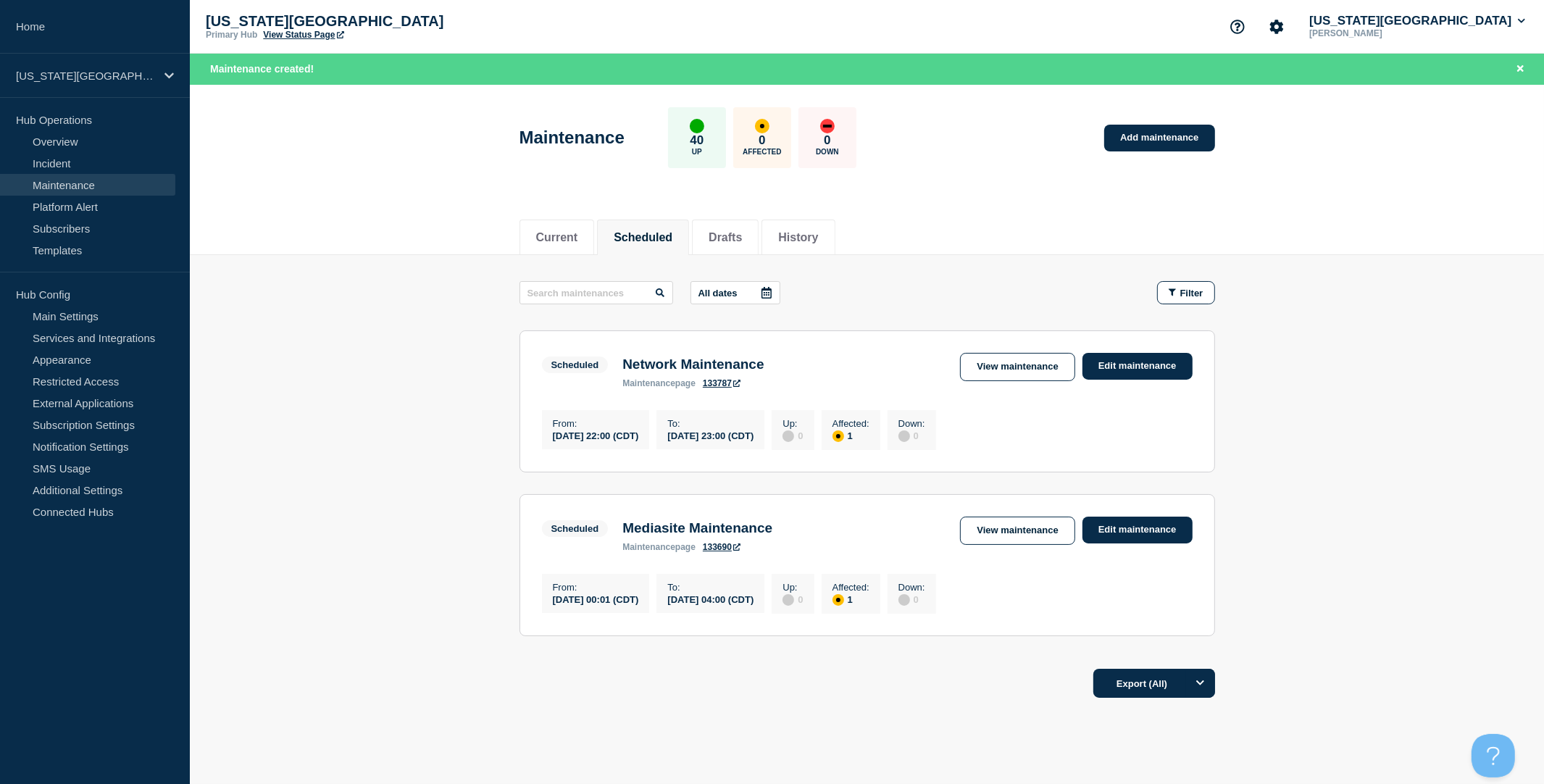
click at [1385, 232] on div "Current Scheduled Drafts History" at bounding box center [866, 230] width 1354 height 50
click at [1447, 216] on div "Current Scheduled Drafts History" at bounding box center [866, 230] width 1354 height 50
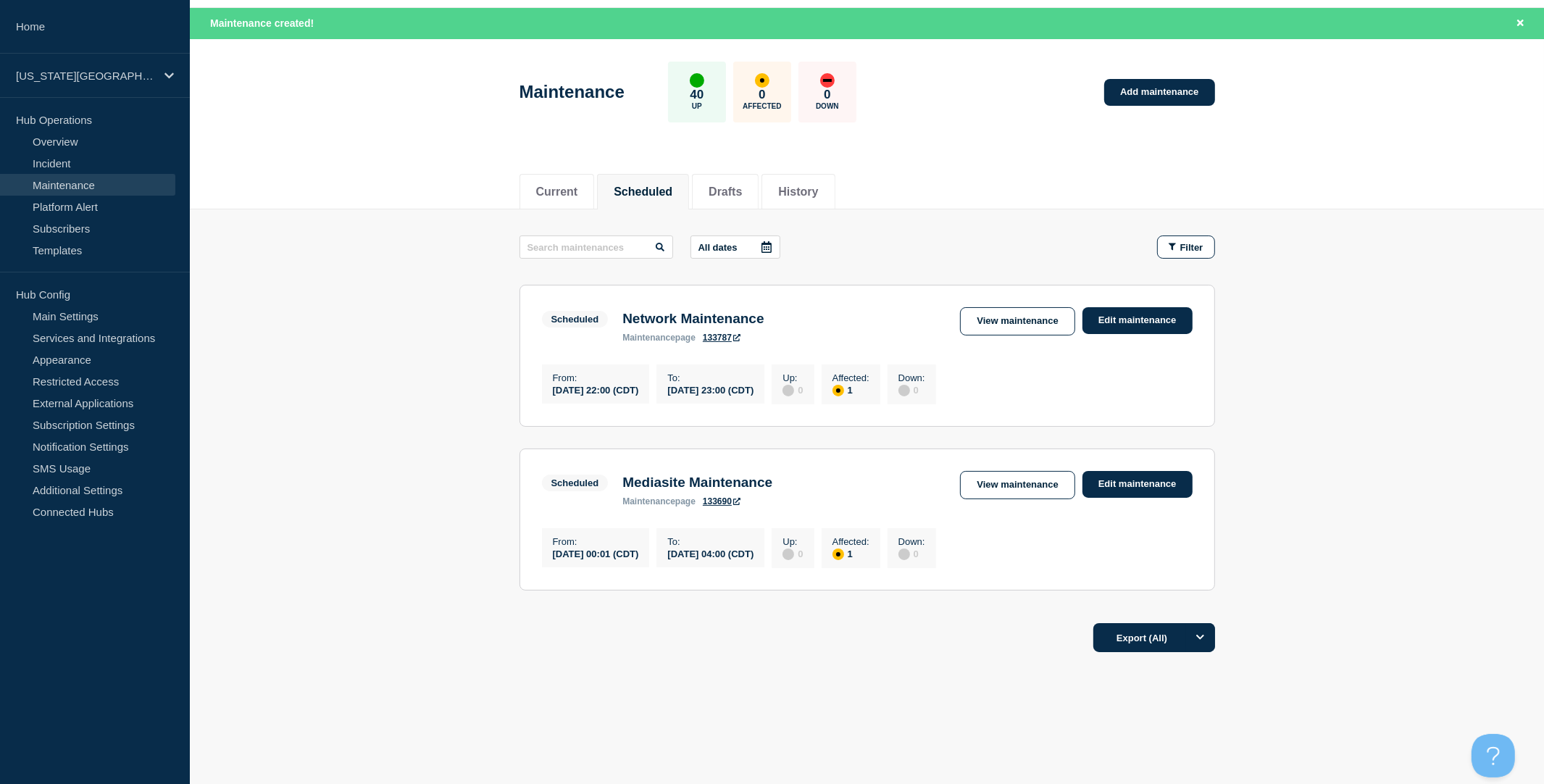
scroll to position [60, 0]
click at [1039, 308] on link "View maintenance" at bounding box center [1017, 321] width 114 height 28
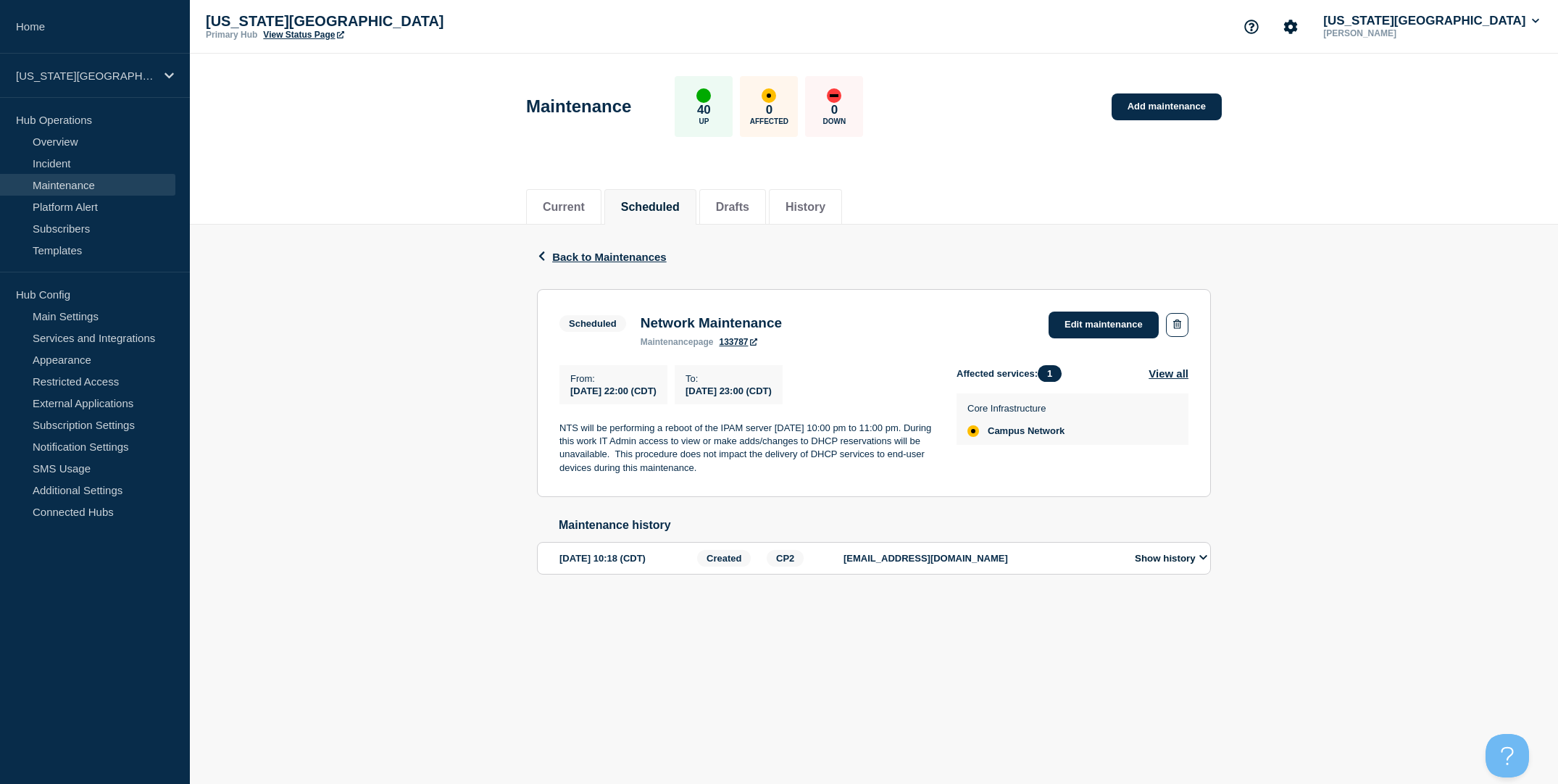
click at [732, 347] on link "133787" at bounding box center [738, 342] width 38 height 10
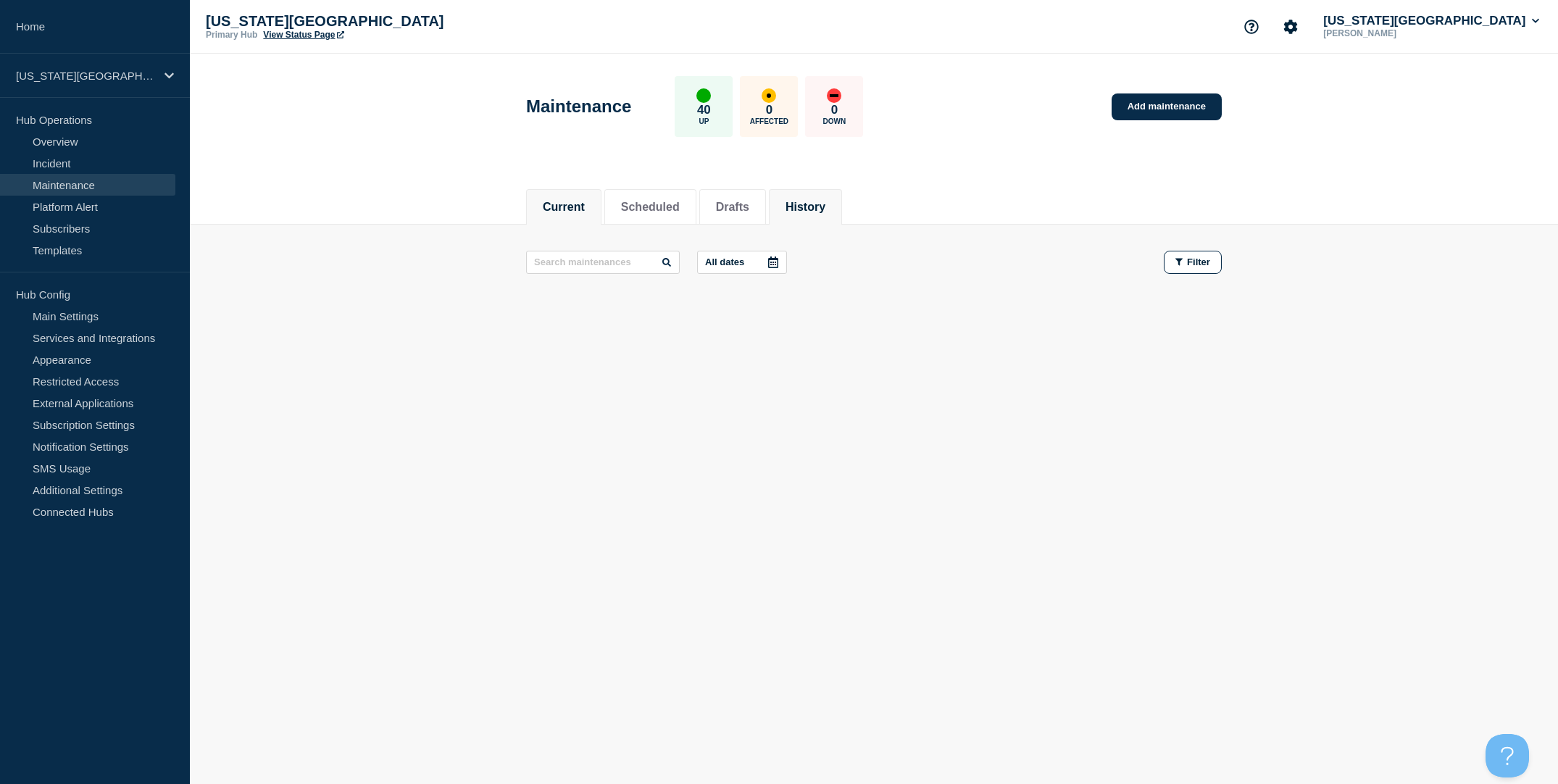
click at [781, 206] on li "History" at bounding box center [805, 207] width 73 height 36
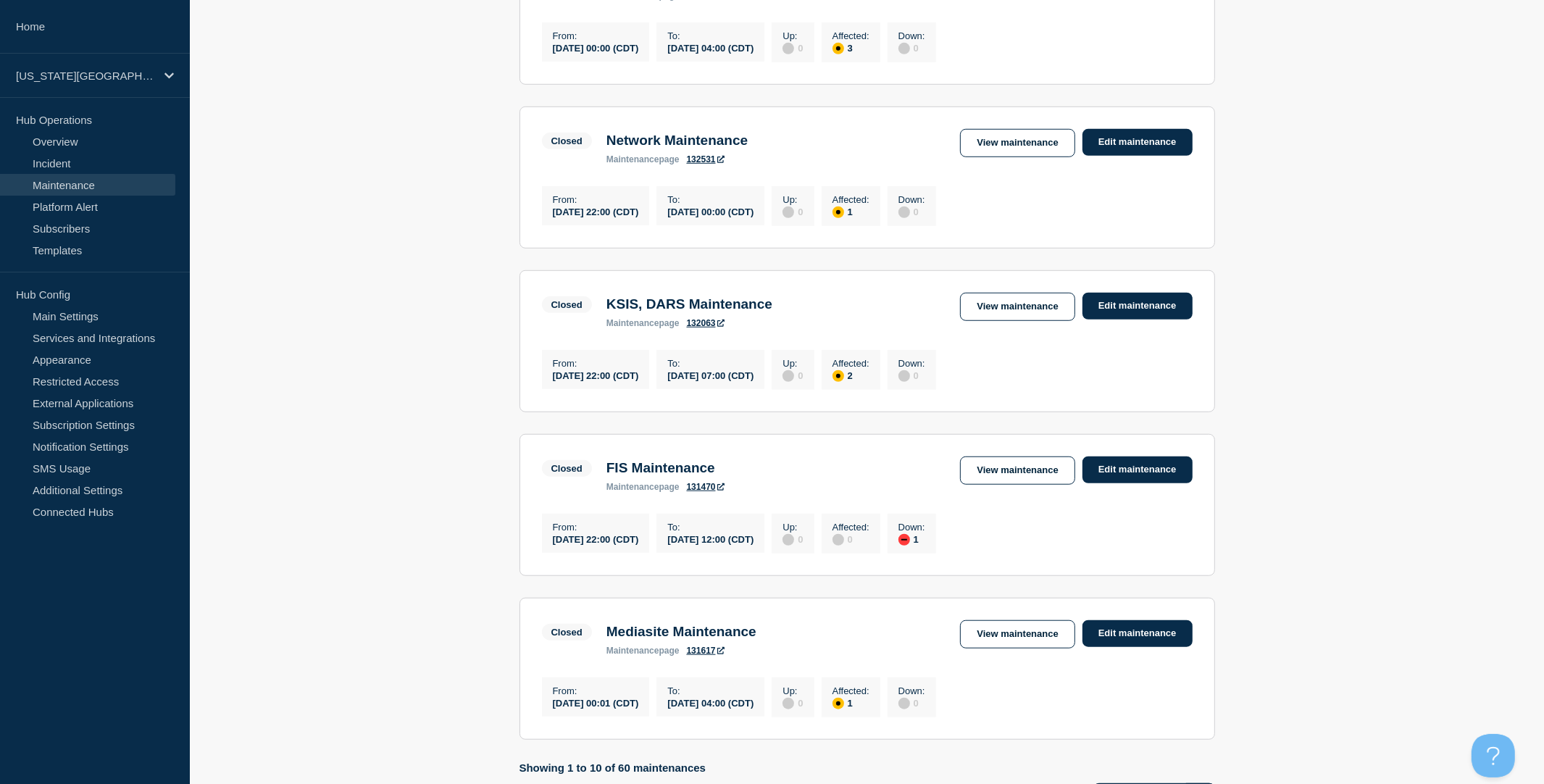
scroll to position [1172, 0]
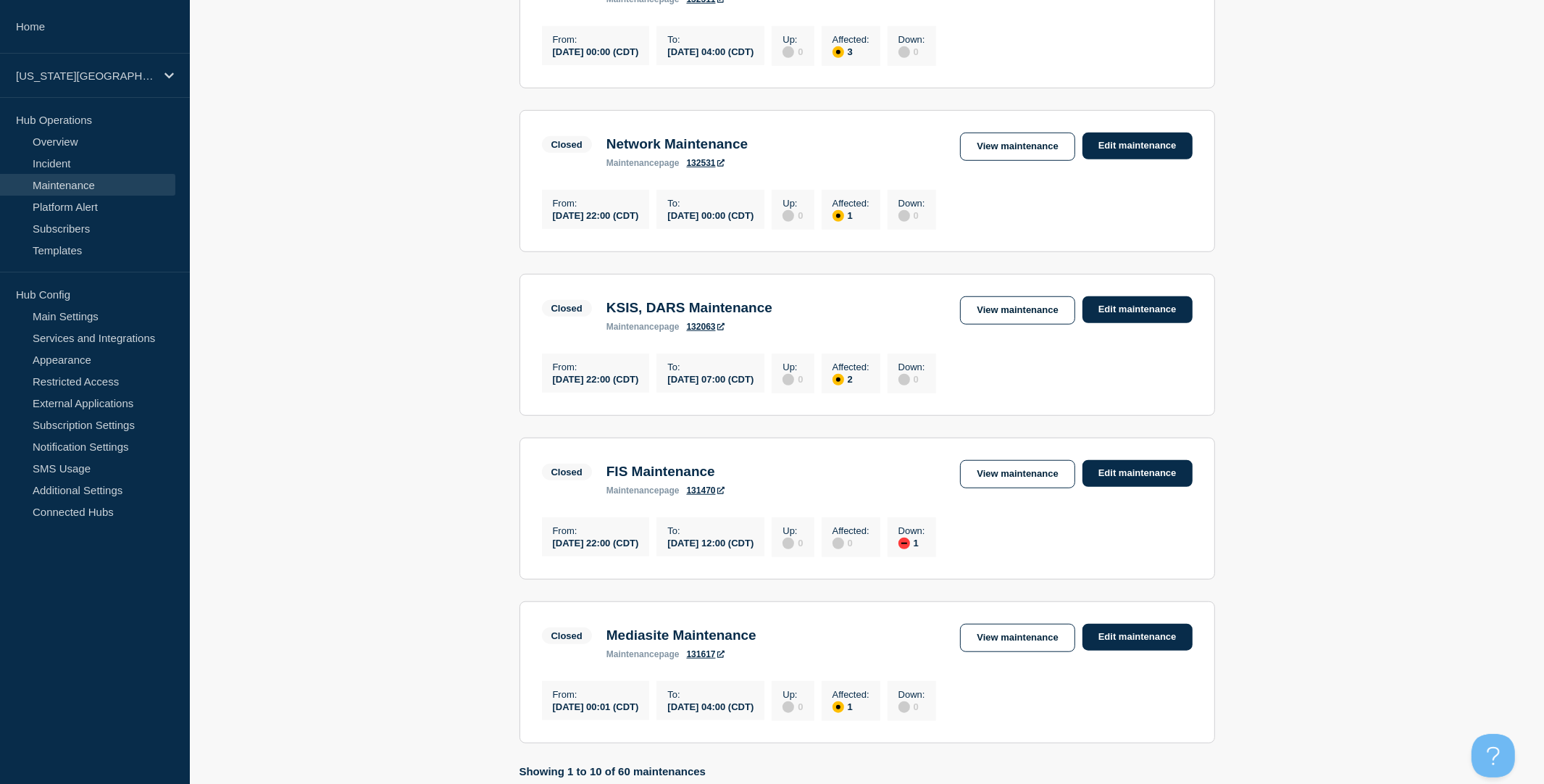
click at [708, 168] on link "132531" at bounding box center [706, 162] width 38 height 10
